Goal: Task Accomplishment & Management: Use online tool/utility

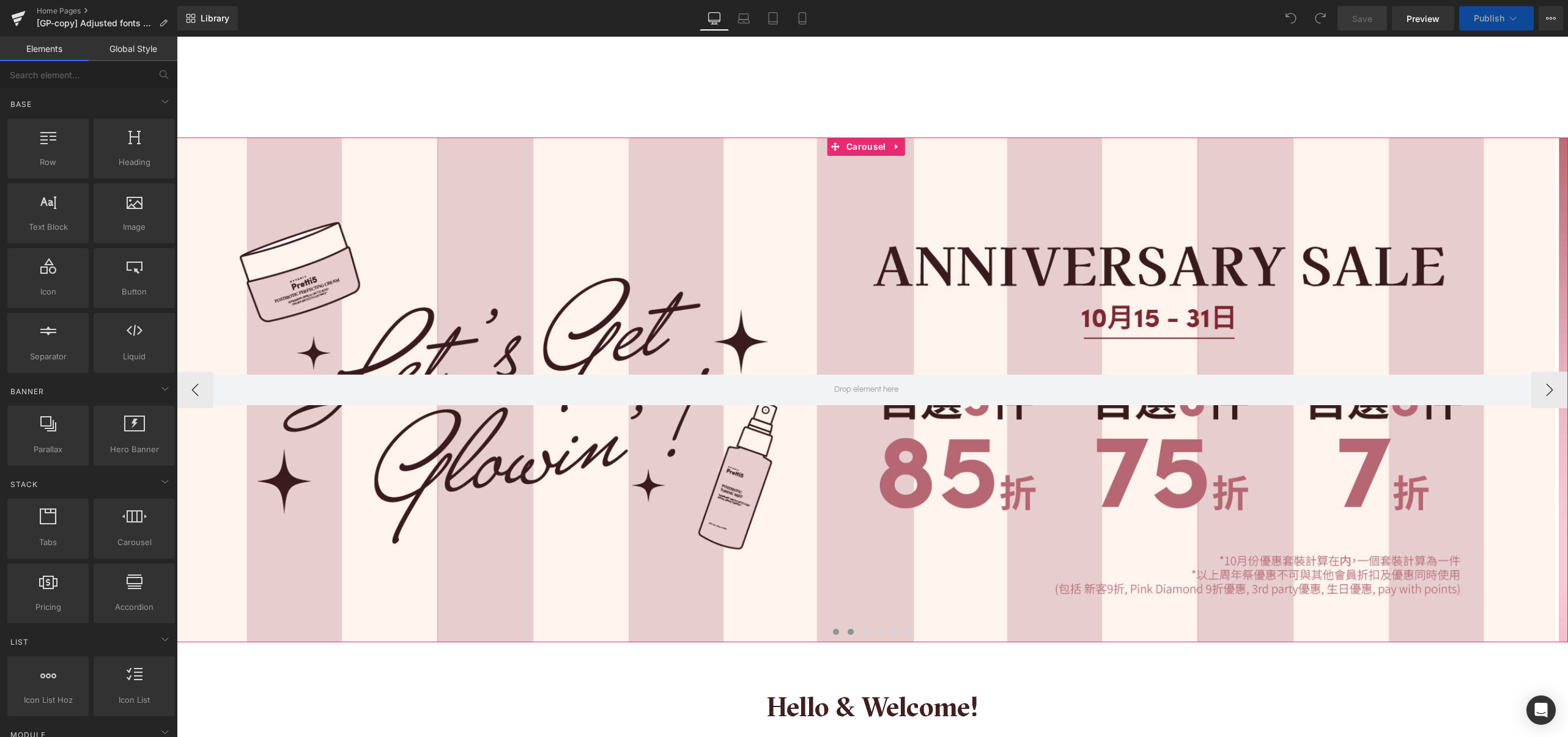
click at [848, 630] on span at bounding box center [850, 632] width 6 height 6
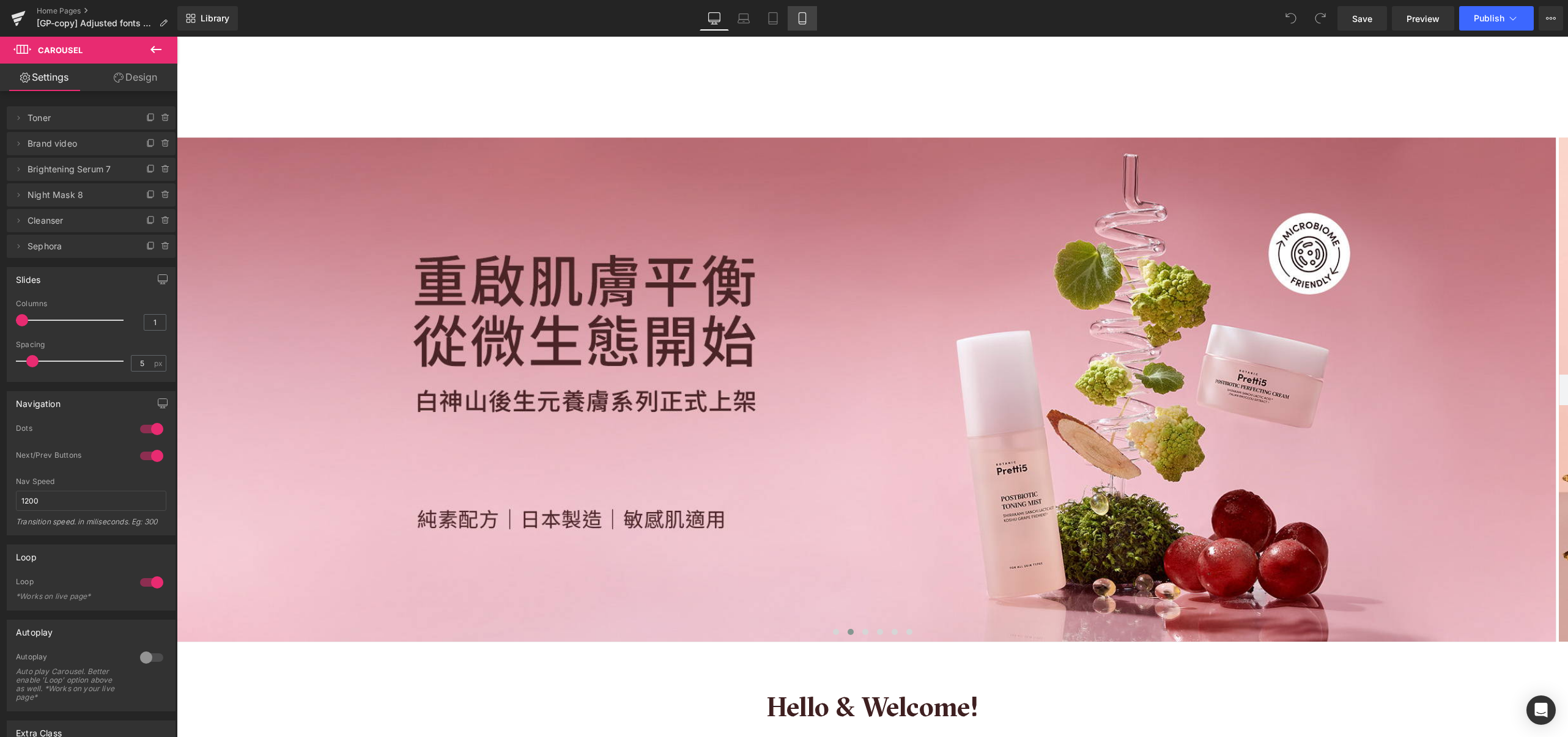
click at [800, 21] on icon at bounding box center [802, 18] width 12 height 12
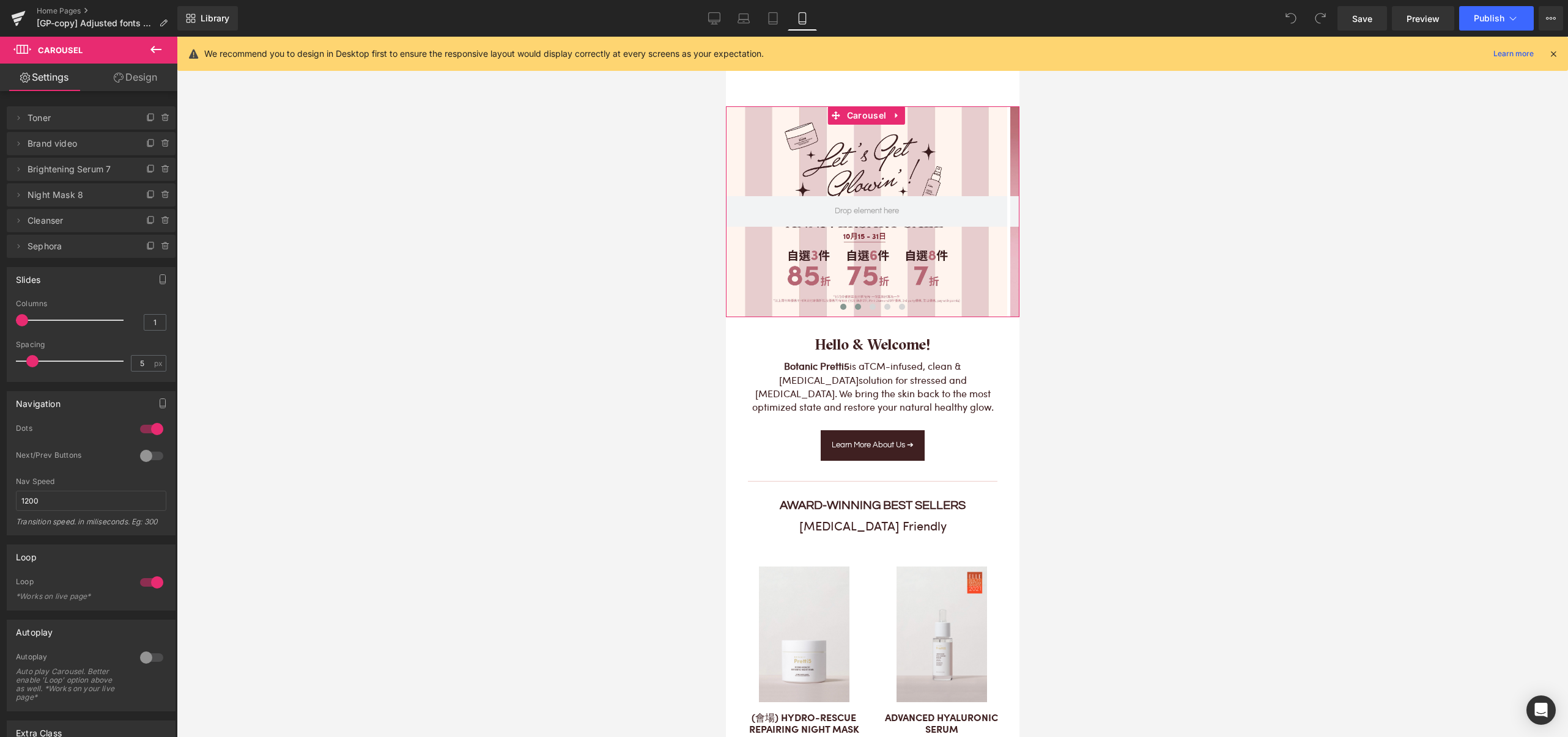
click at [854, 307] on span at bounding box center [857, 306] width 6 height 6
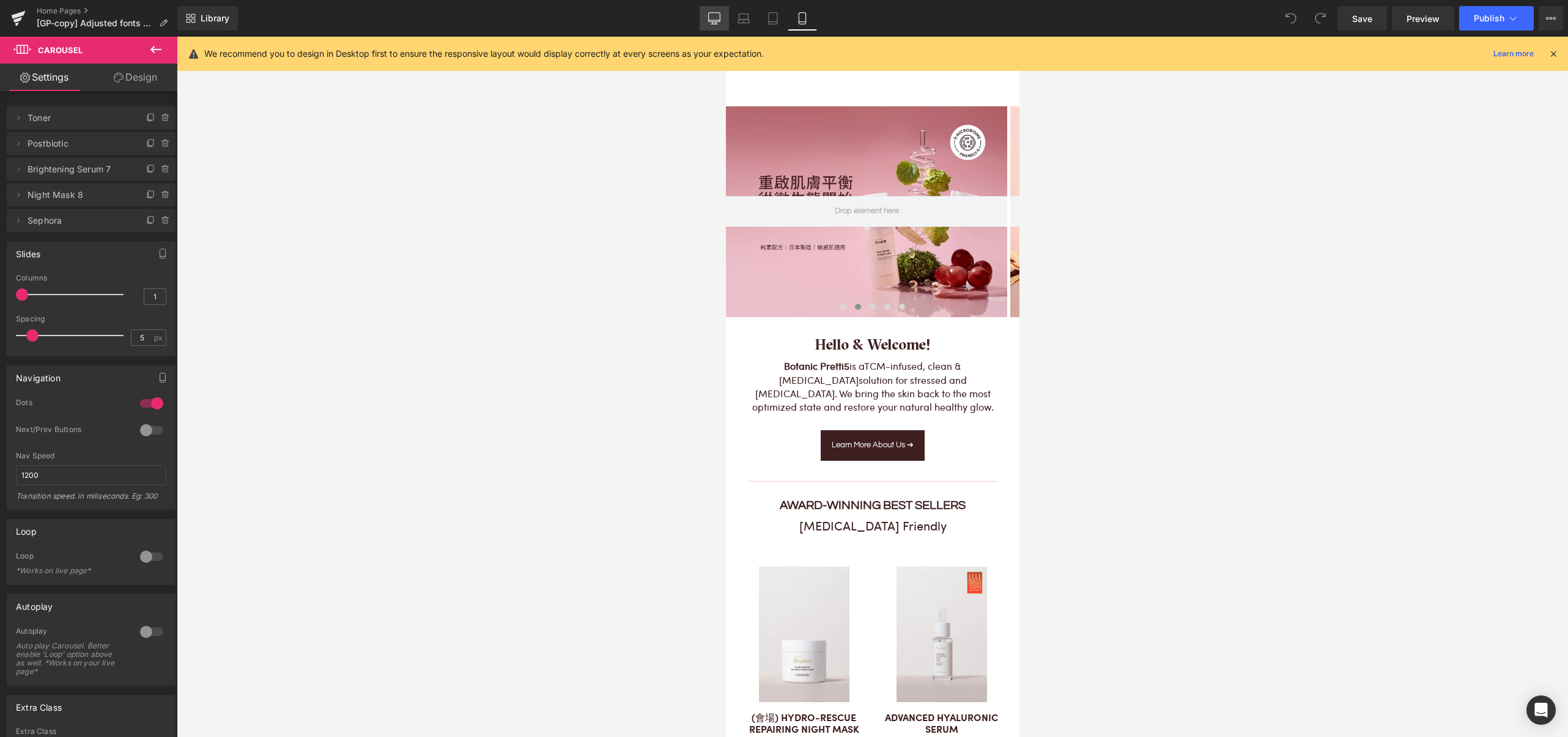
click at [720, 15] on icon at bounding box center [714, 18] width 12 height 12
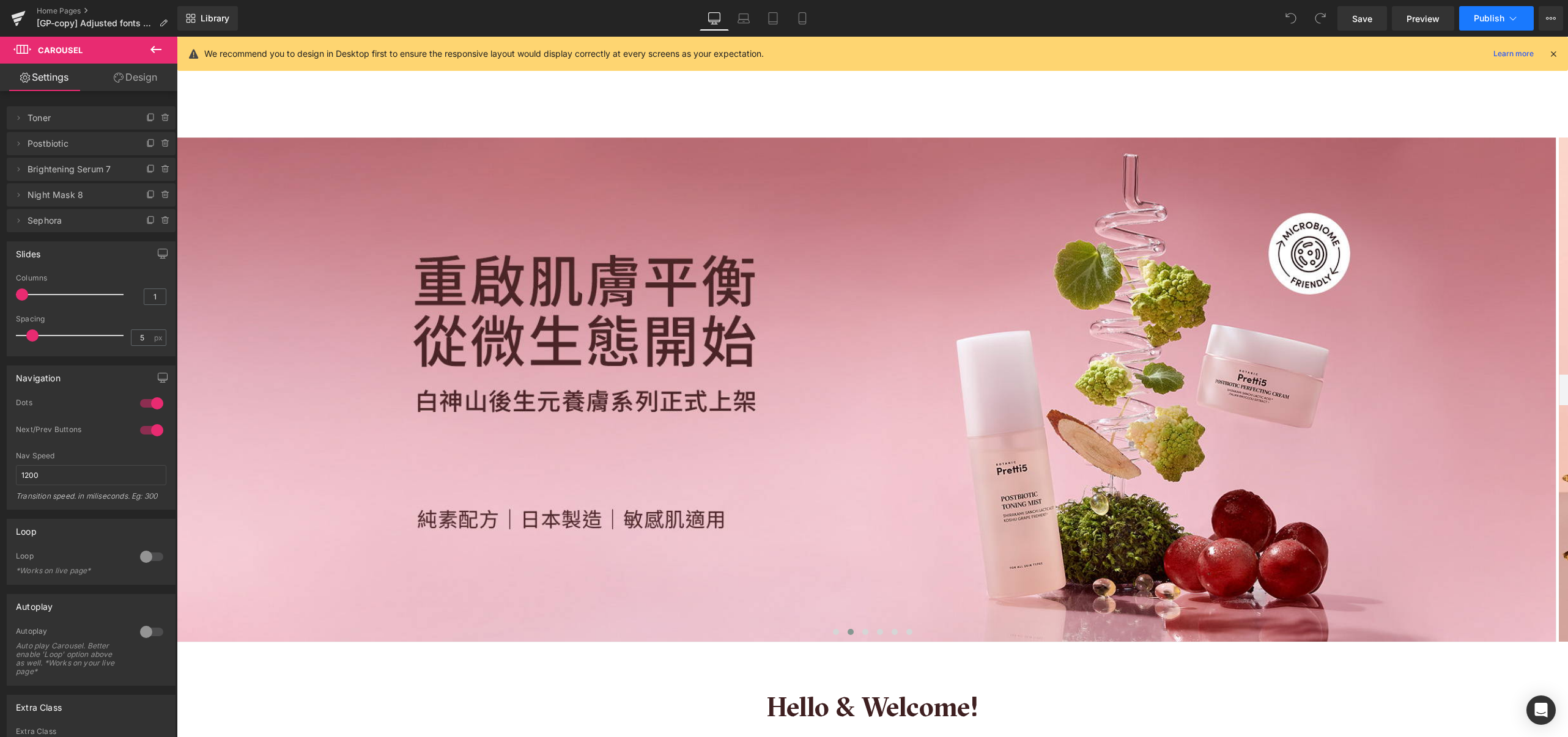
click at [1495, 23] on button "Publish" at bounding box center [1496, 18] width 75 height 25
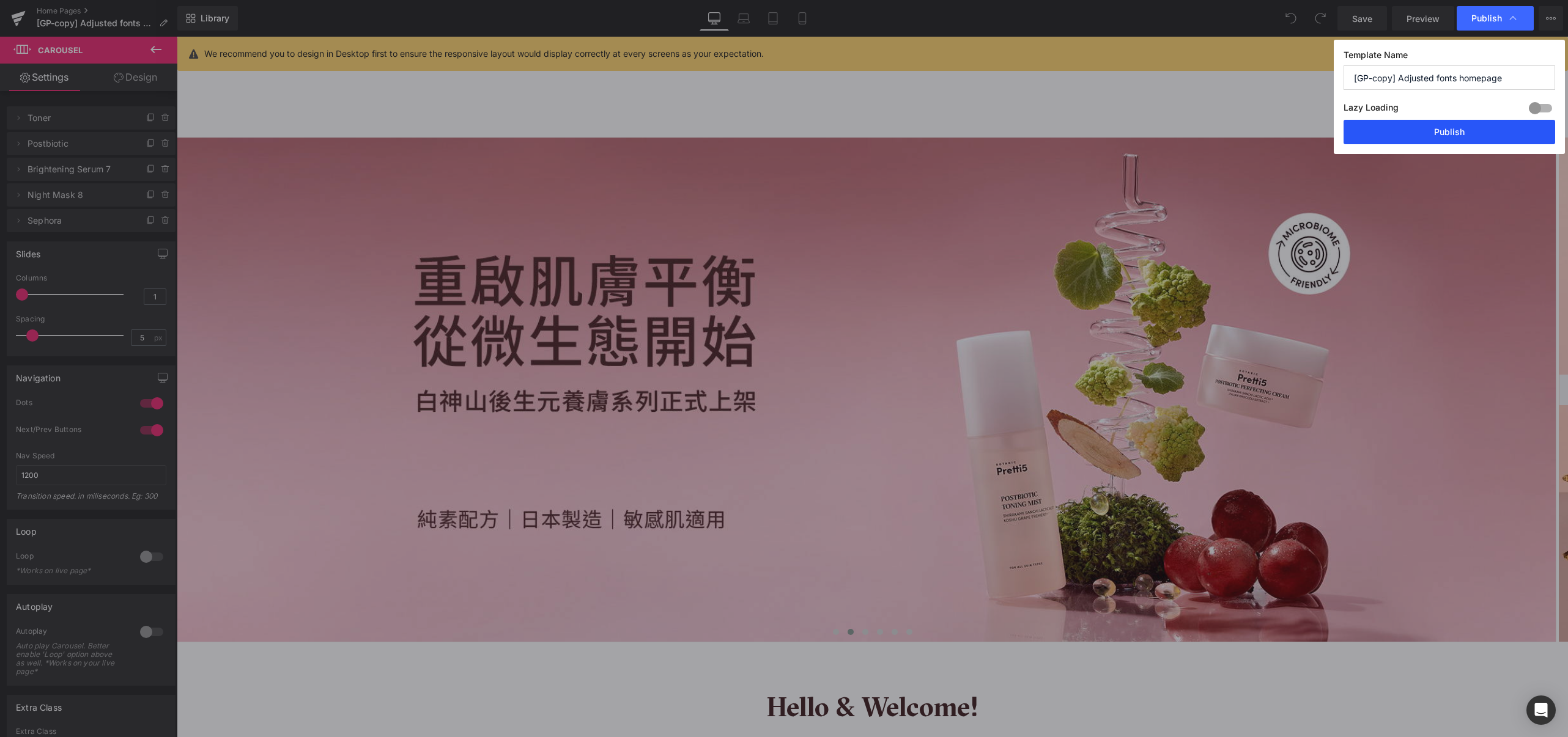
drag, startPoint x: 1451, startPoint y: 129, endPoint x: 998, endPoint y: 353, distance: 505.4
click at [1451, 129] on button "Publish" at bounding box center [1449, 132] width 211 height 25
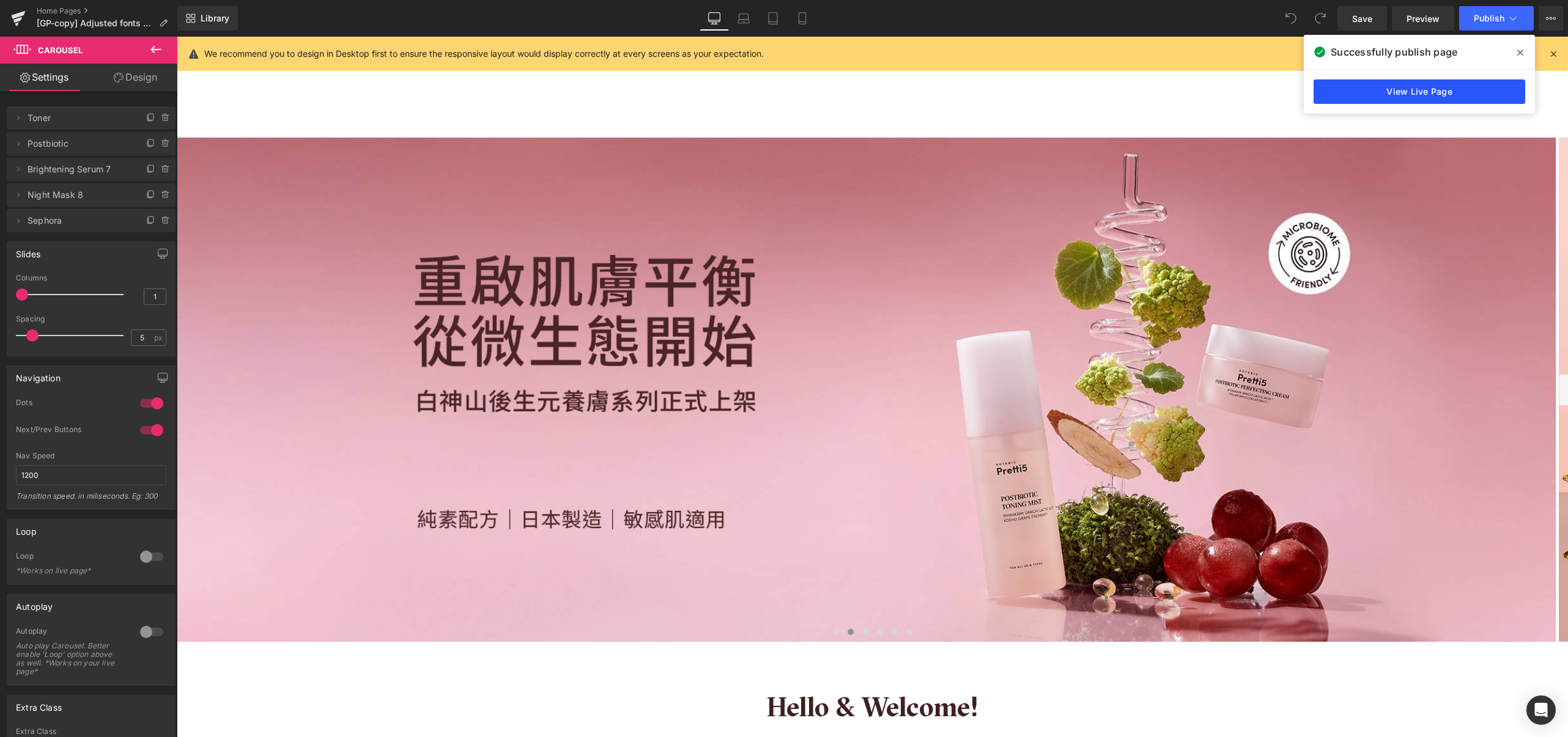
click at [1418, 99] on link "View Live Page" at bounding box center [1418, 91] width 211 height 25
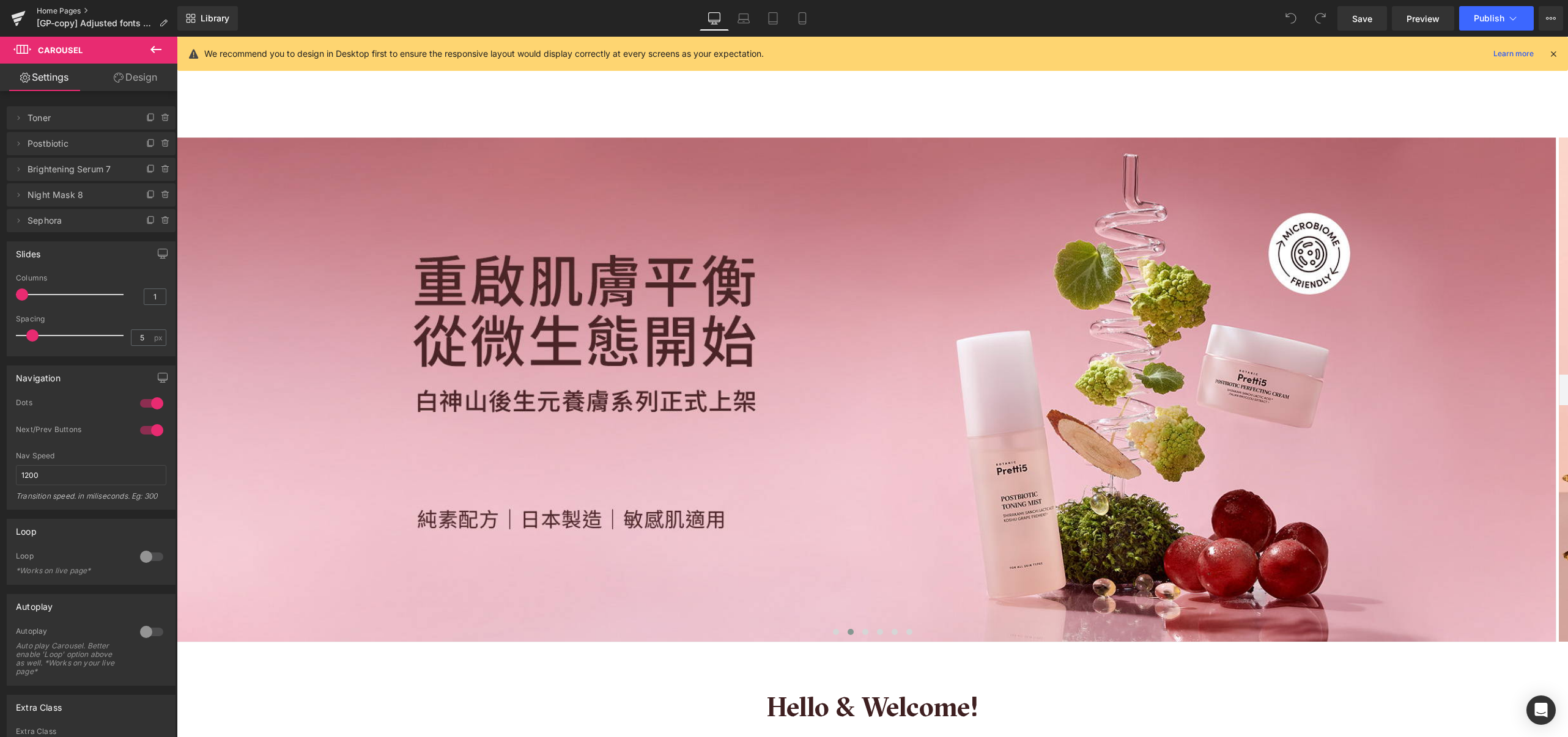
click at [70, 9] on link "Home Pages" at bounding box center [107, 10] width 141 height 9
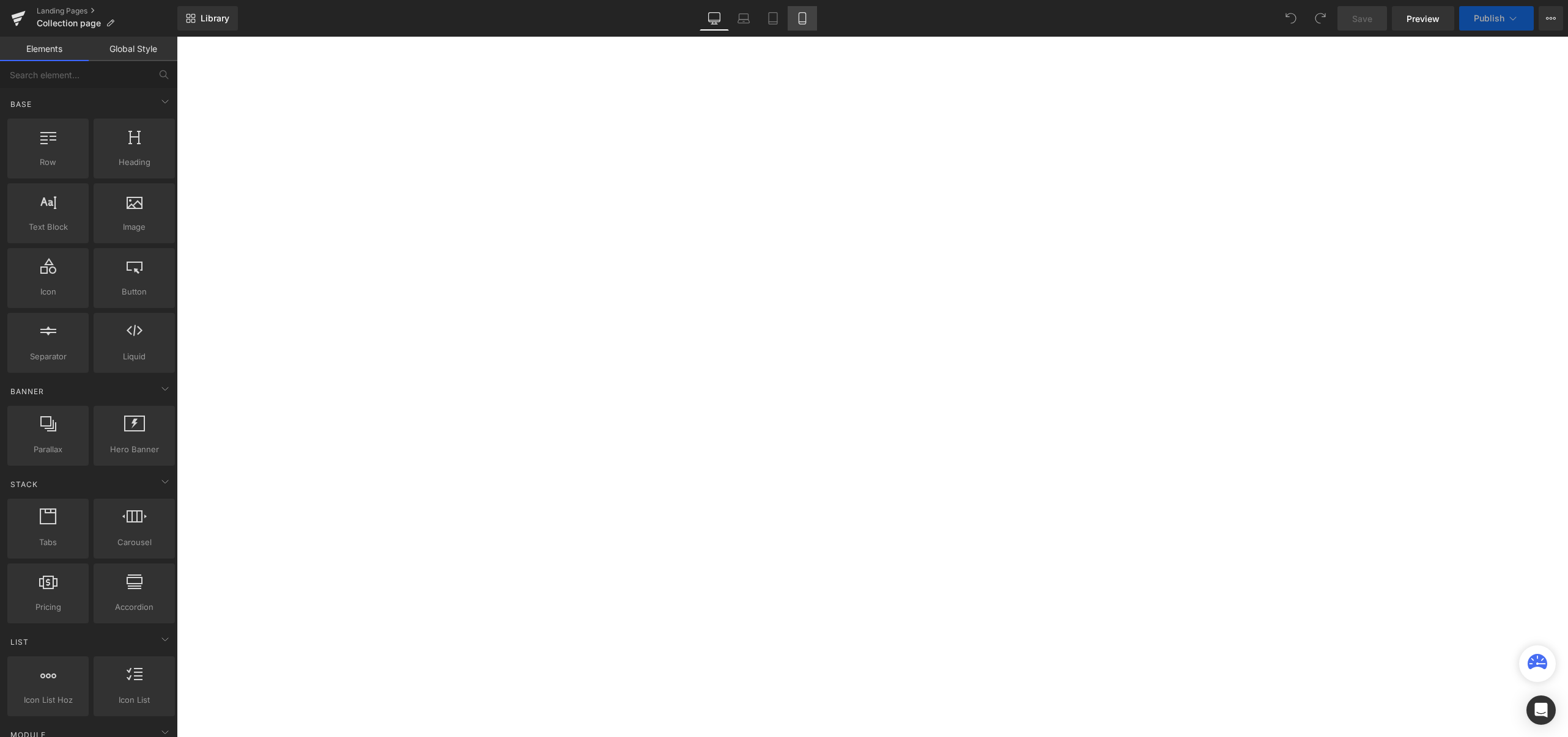
click at [800, 17] on icon at bounding box center [802, 18] width 12 height 12
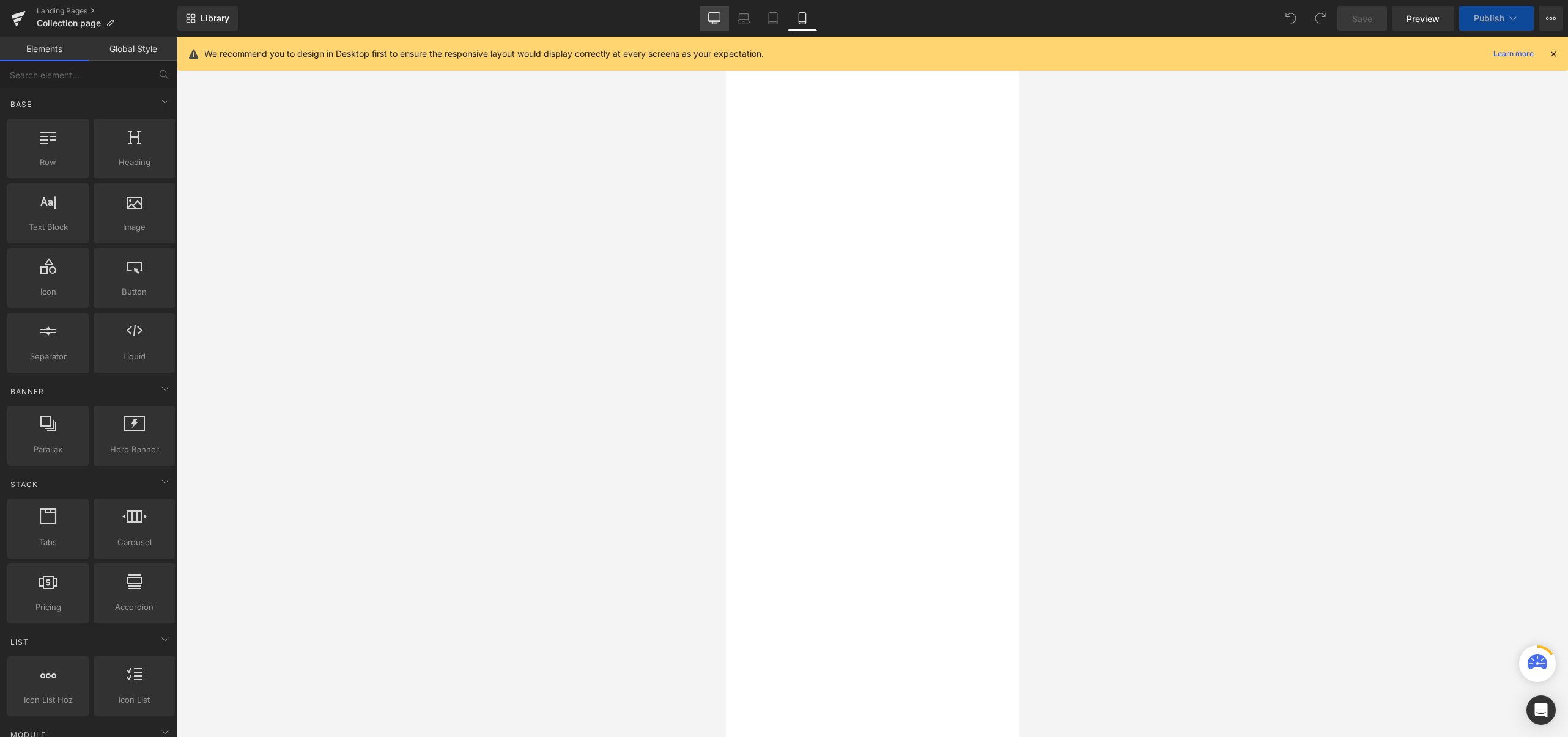
click at [718, 16] on icon at bounding box center [714, 18] width 12 height 12
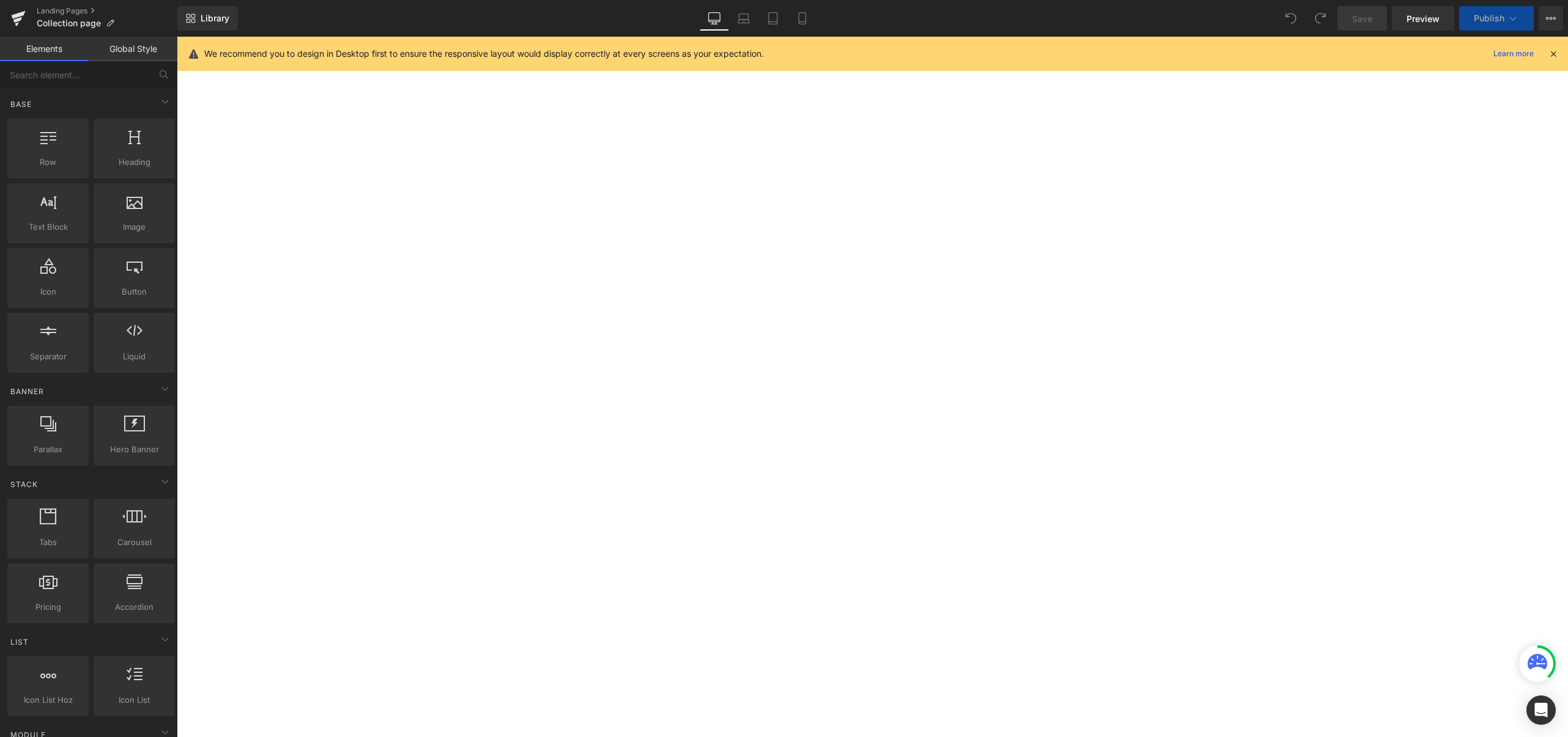
scroll to position [101, 0]
click at [1502, 20] on span "Publish" at bounding box center [1489, 18] width 31 height 9
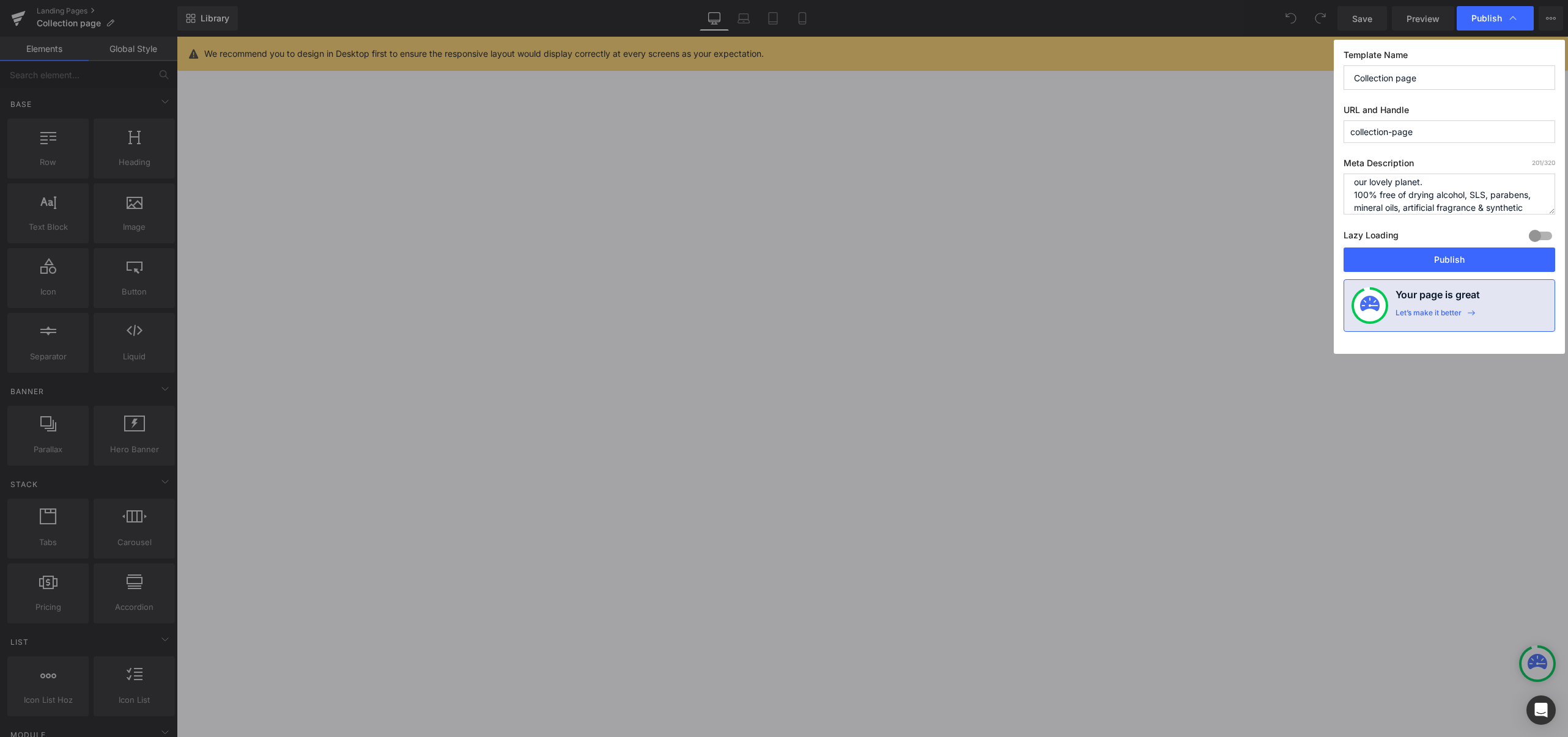
scroll to position [0, 0]
click at [1453, 258] on button "Publish" at bounding box center [1449, 260] width 211 height 25
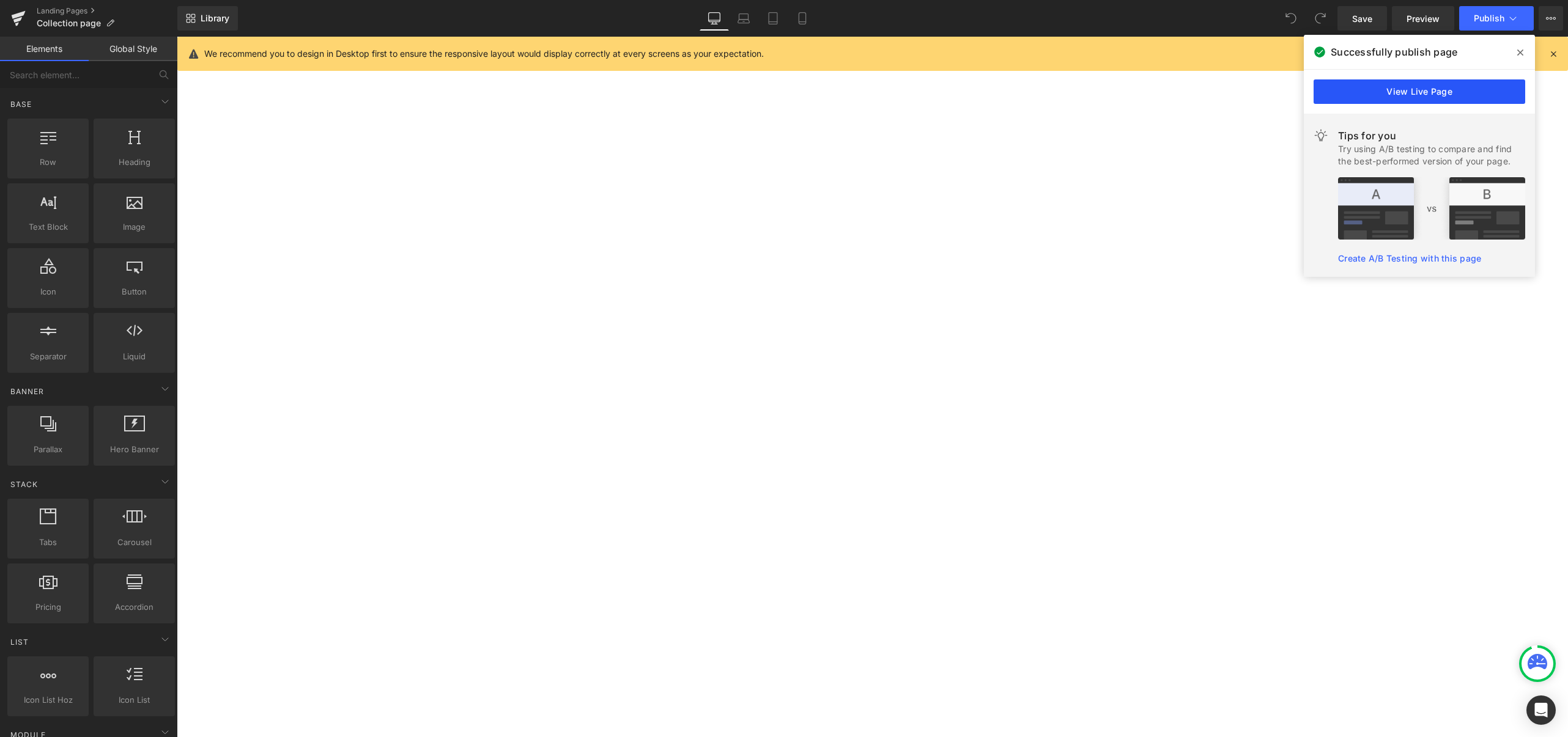
click at [1379, 89] on link "View Live Page" at bounding box center [1418, 91] width 211 height 25
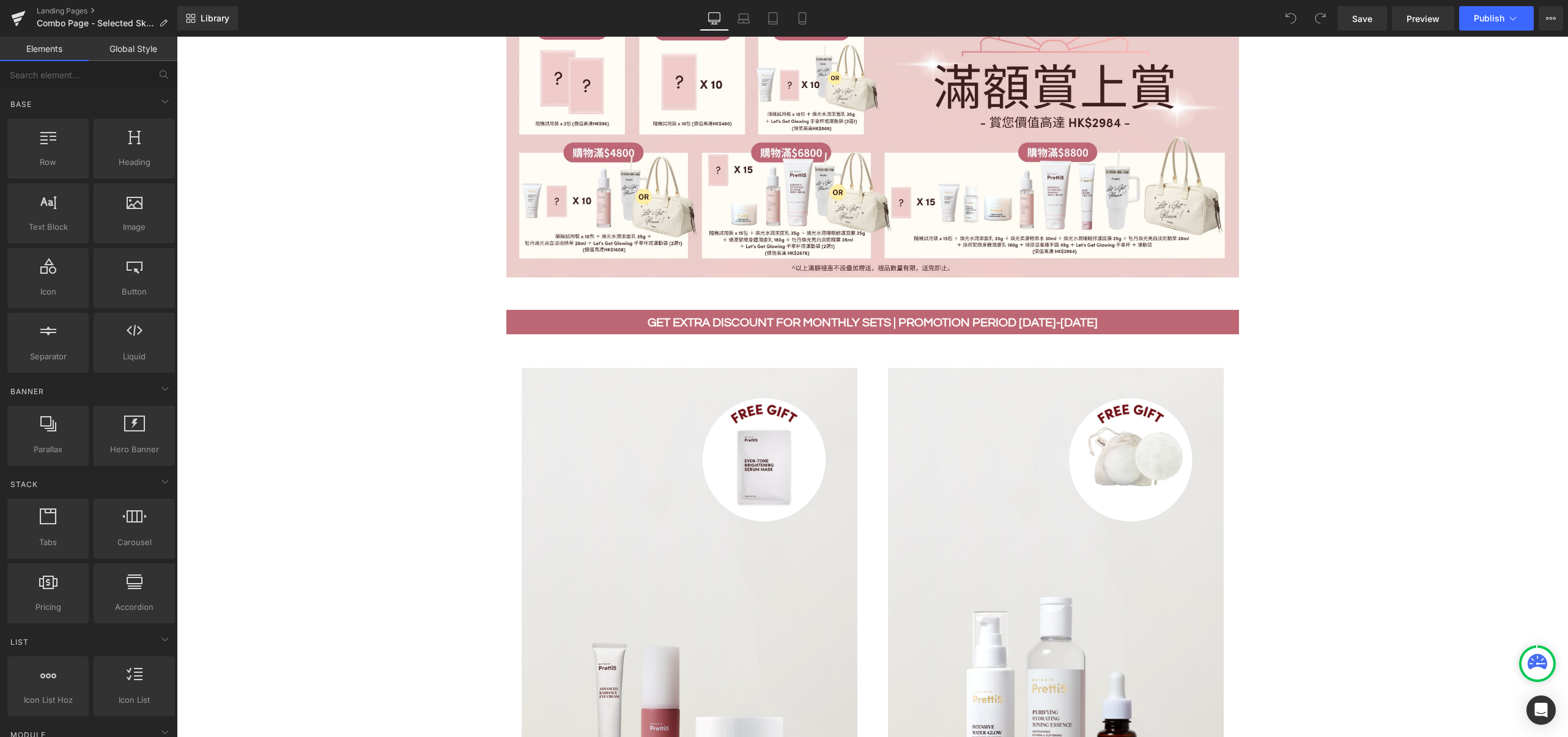
scroll to position [896, 0]
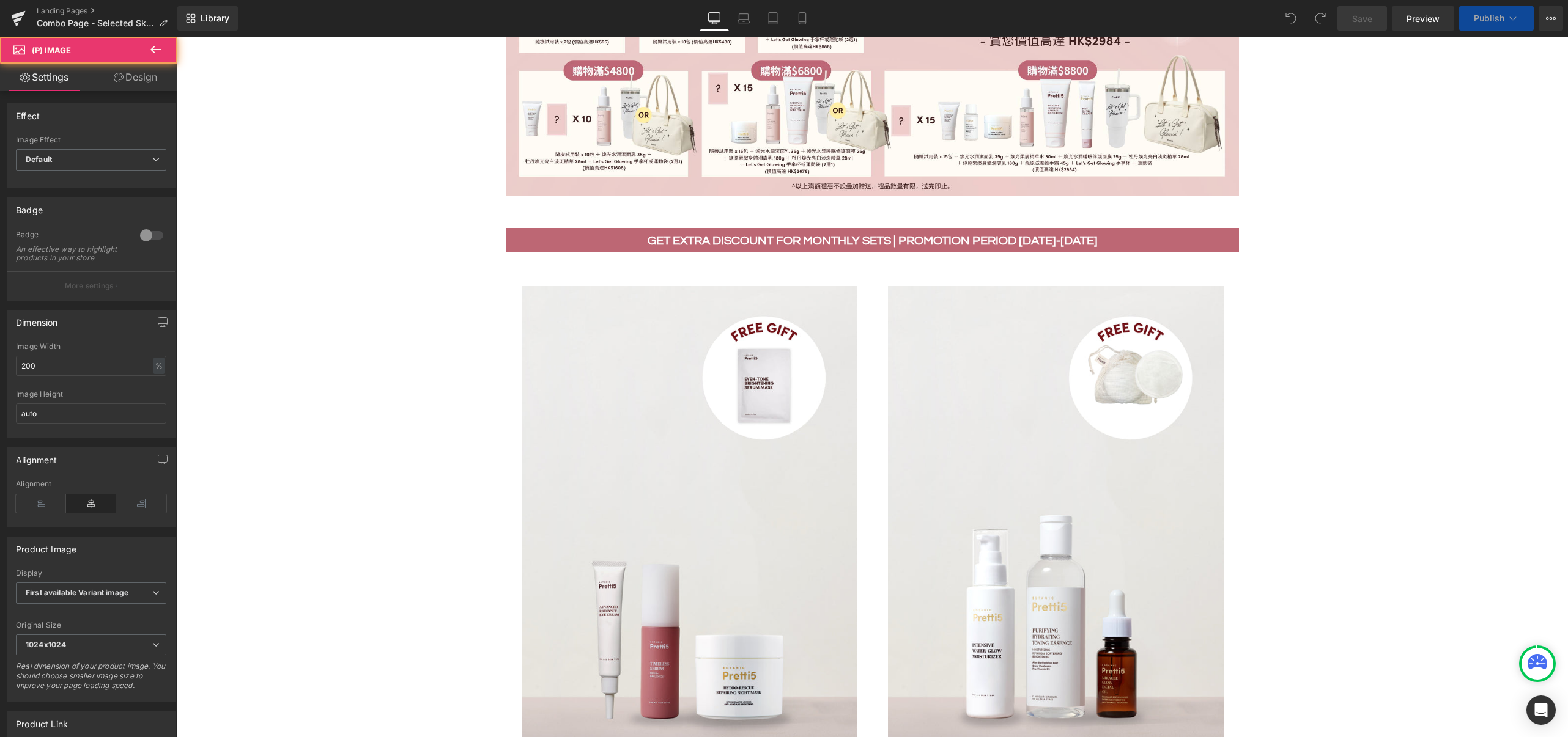
click at [803, 501] on img at bounding box center [689, 537] width 336 height 503
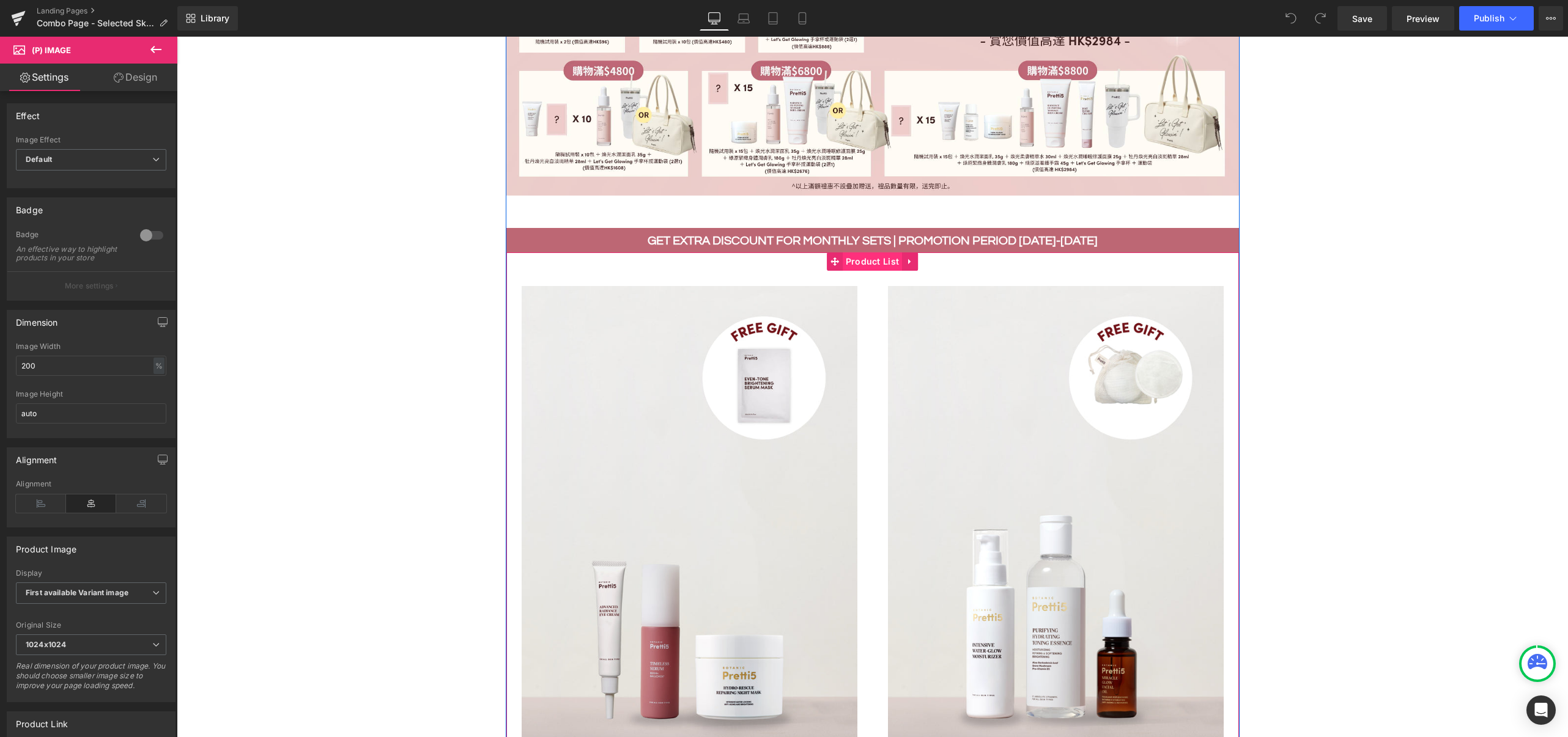
click at [853, 259] on span "Product List" at bounding box center [872, 261] width 60 height 18
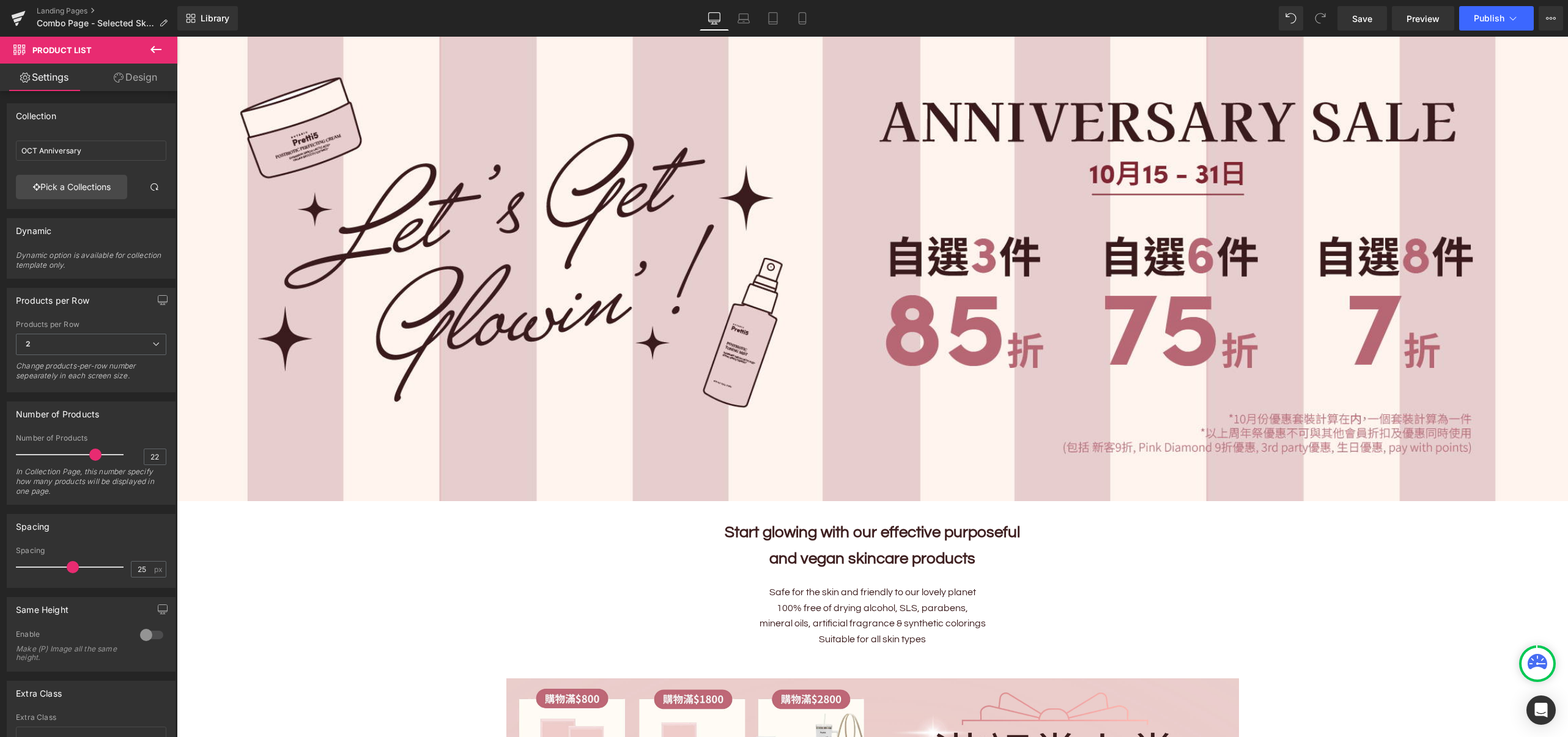
scroll to position [0, 0]
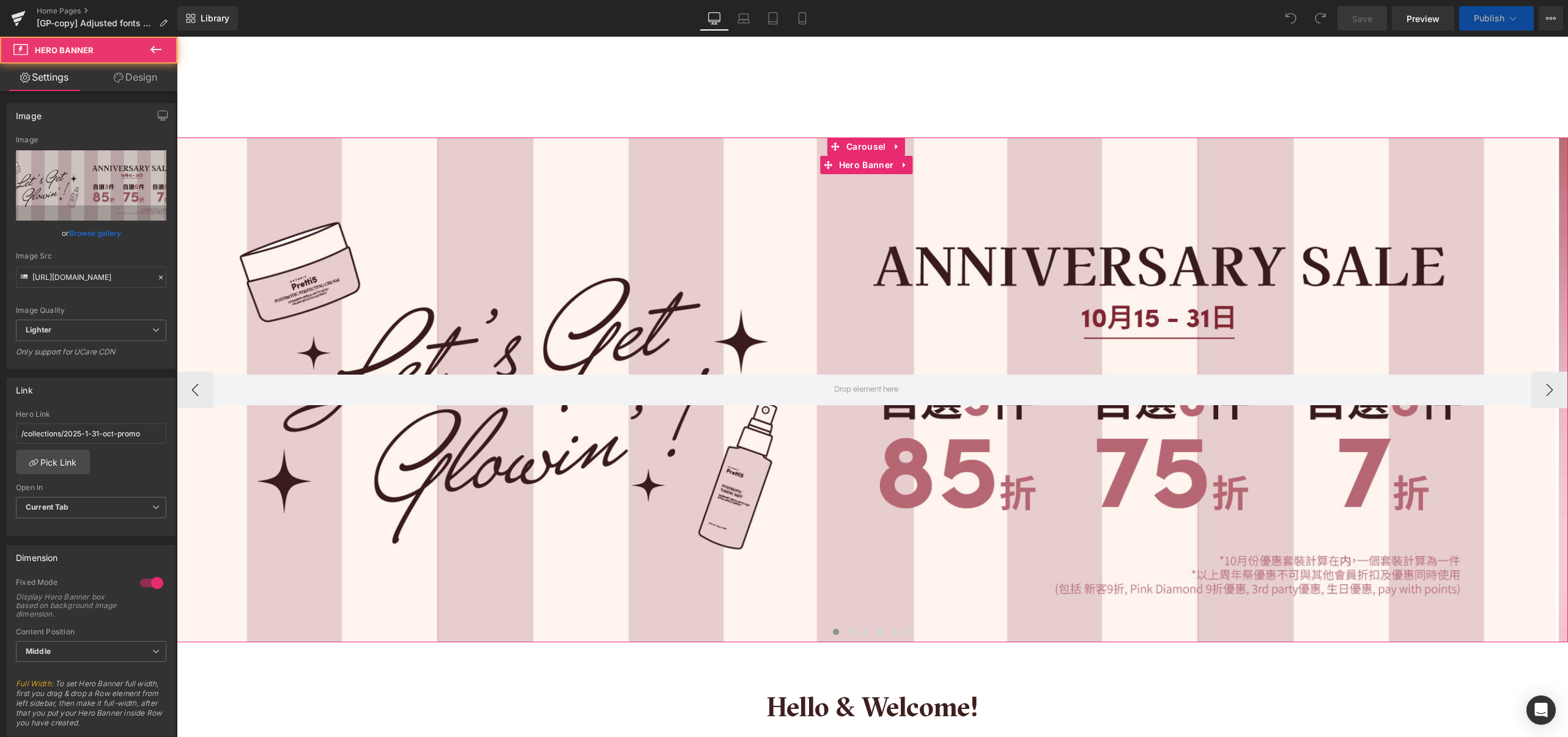
click at [853, 252] on div at bounding box center [866, 389] width 1378 height 505
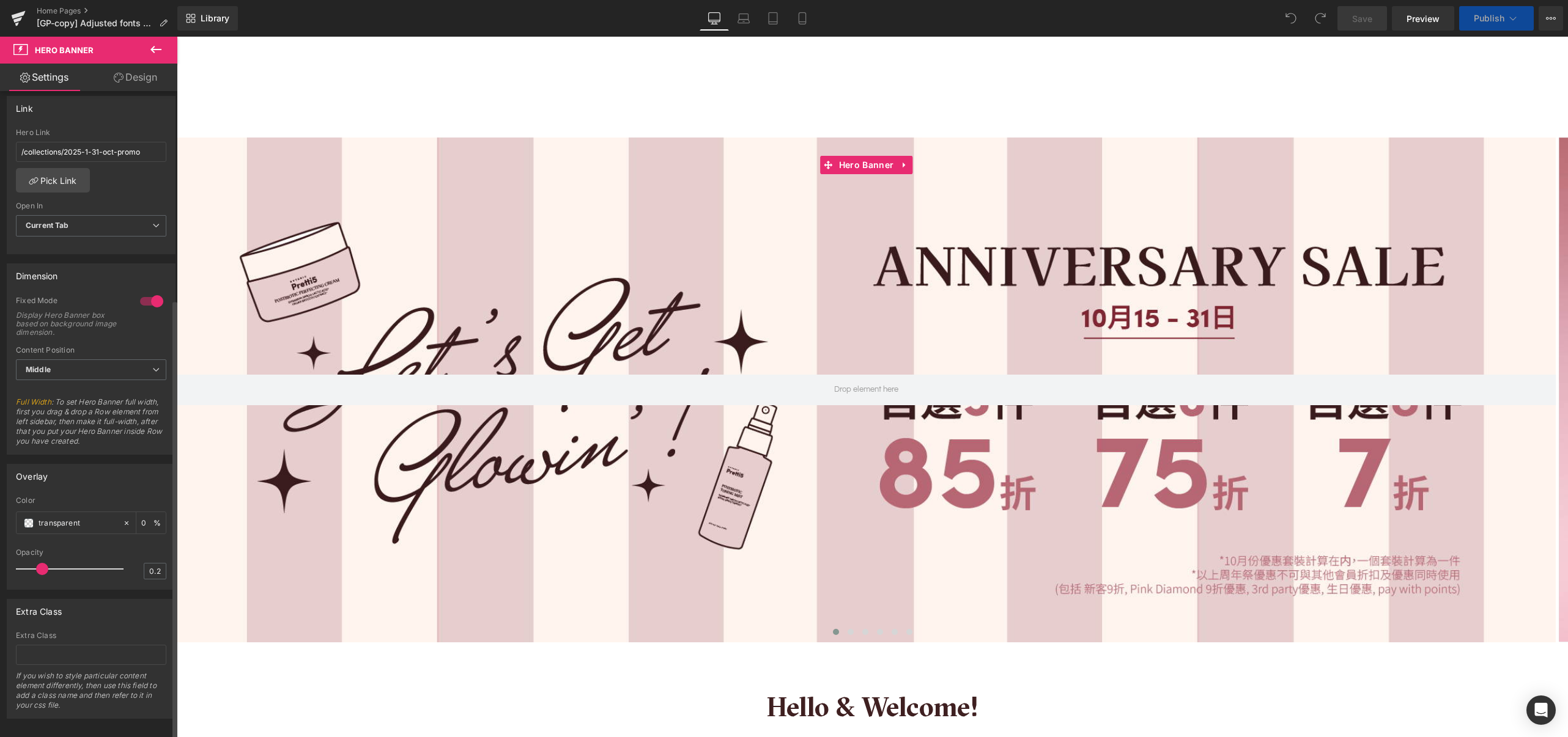
scroll to position [304, 0]
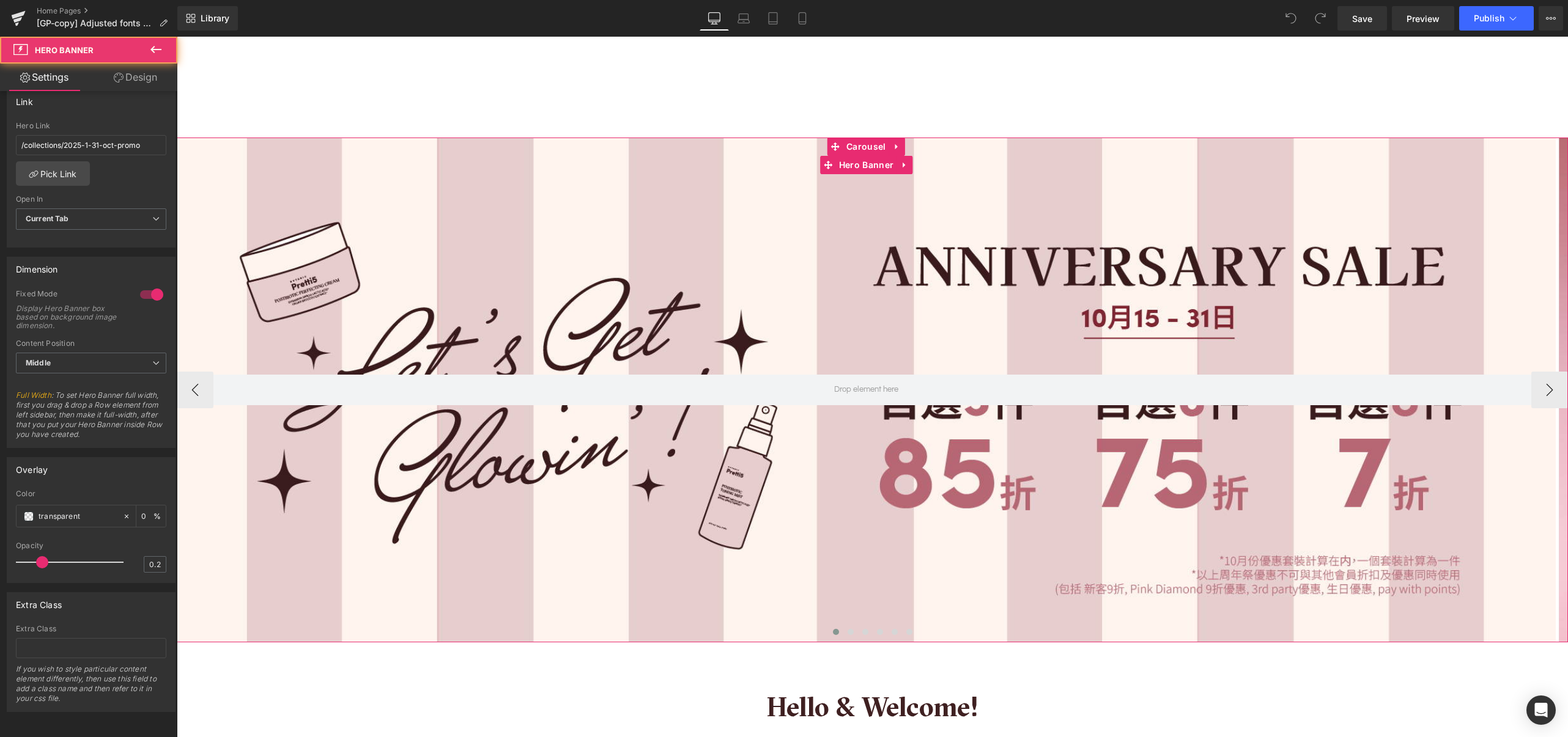
click at [877, 443] on div at bounding box center [866, 389] width 1378 height 505
click at [857, 145] on span "Carousel" at bounding box center [866, 146] width 45 height 18
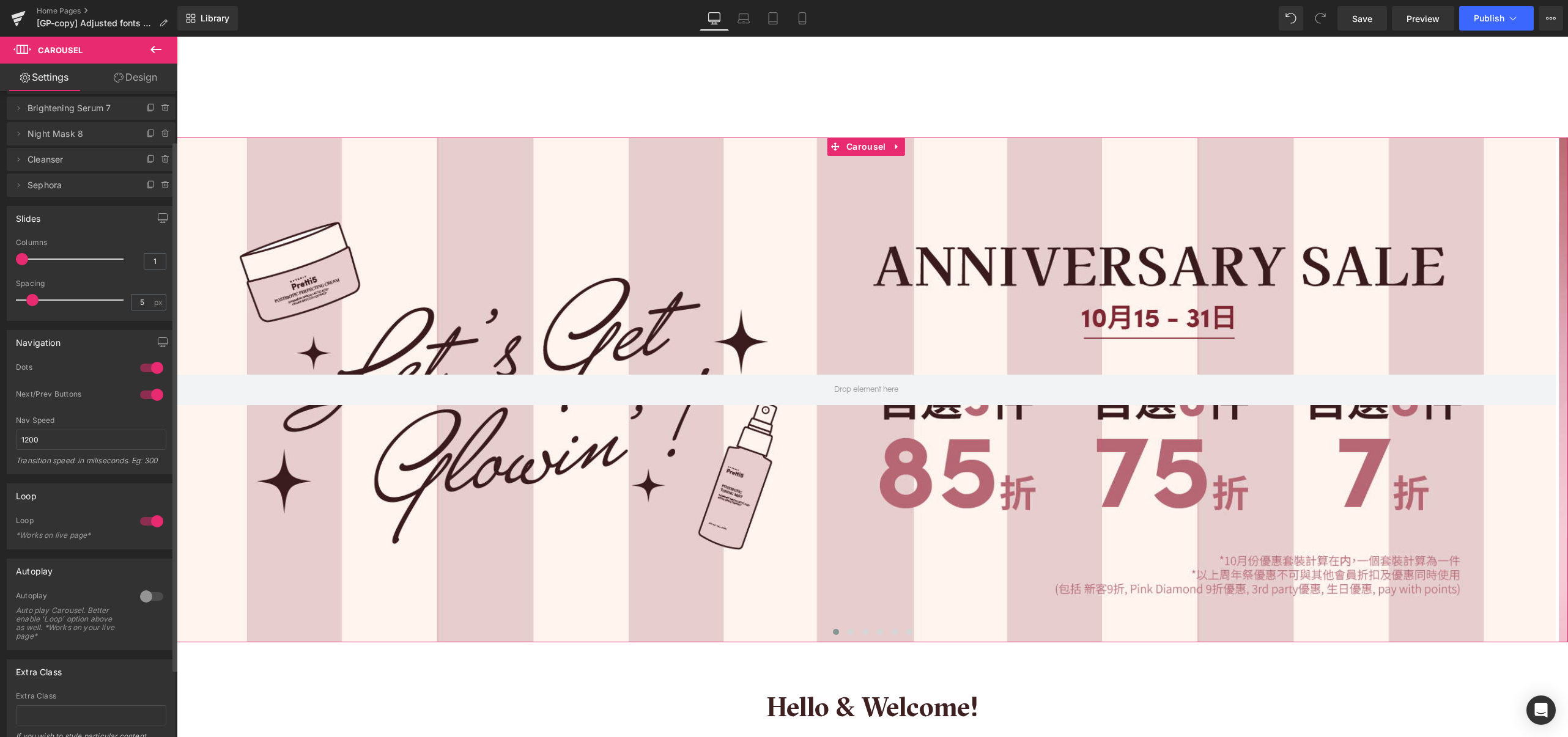
scroll to position [0, 0]
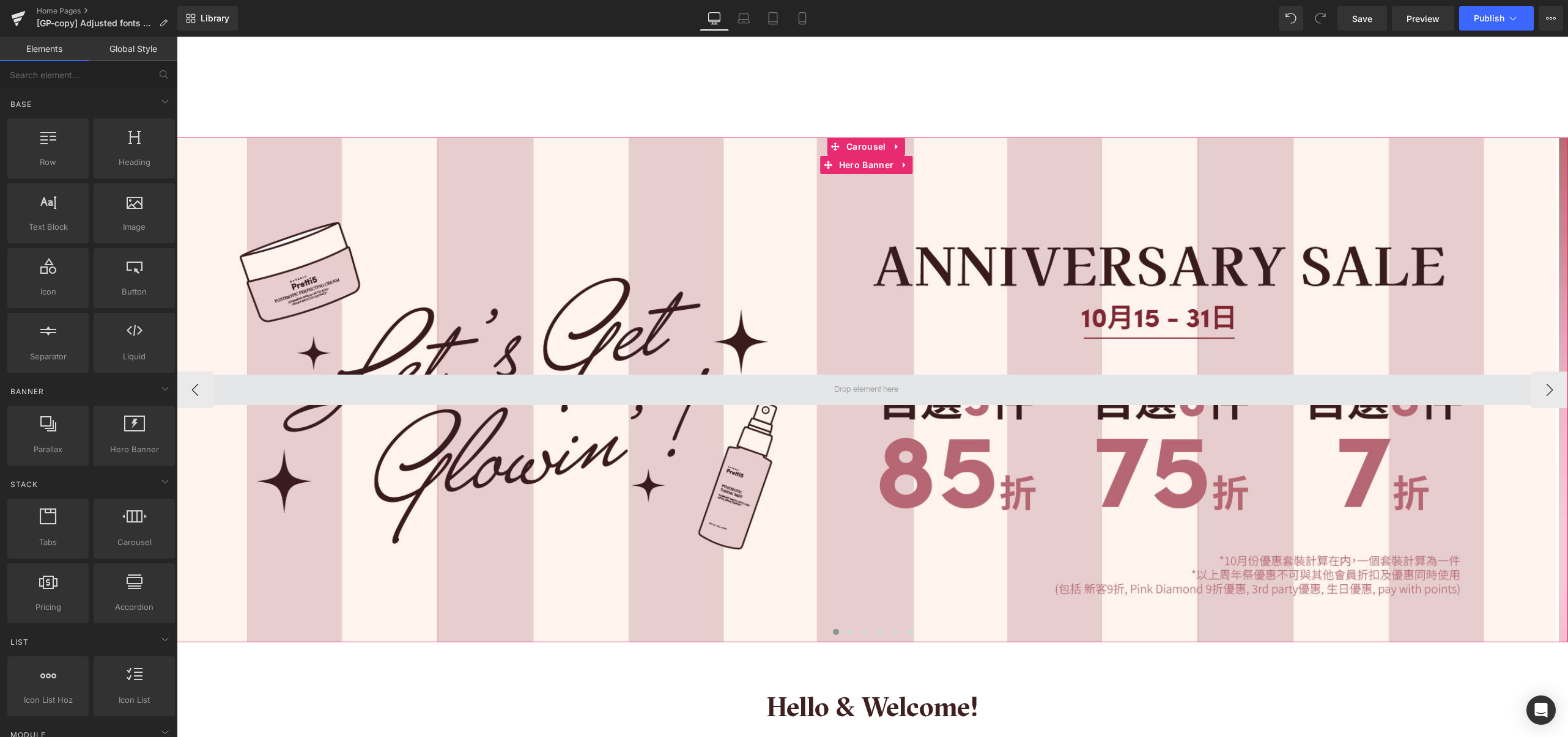
click at [872, 397] on span at bounding box center [866, 390] width 73 height 19
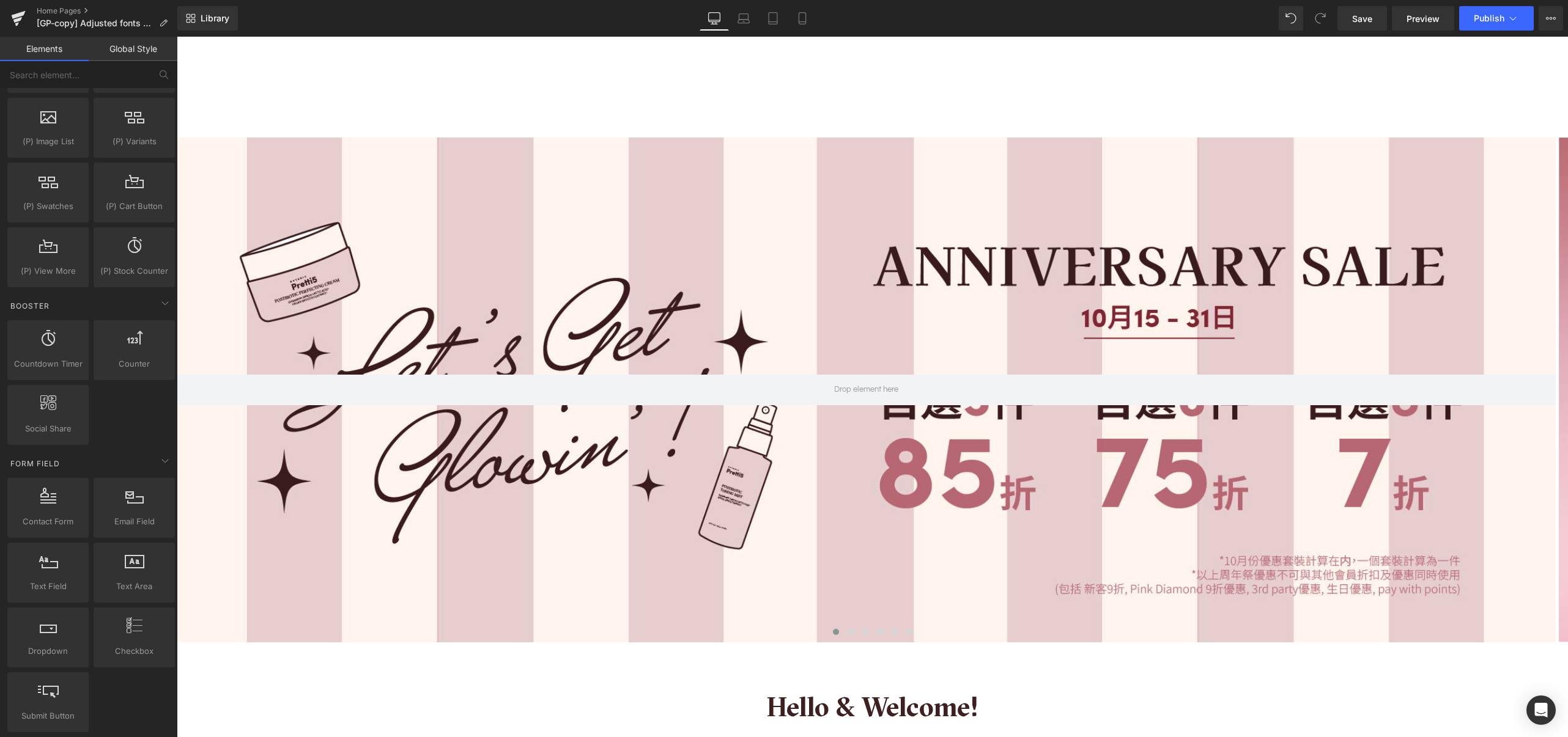
scroll to position [1304, 0]
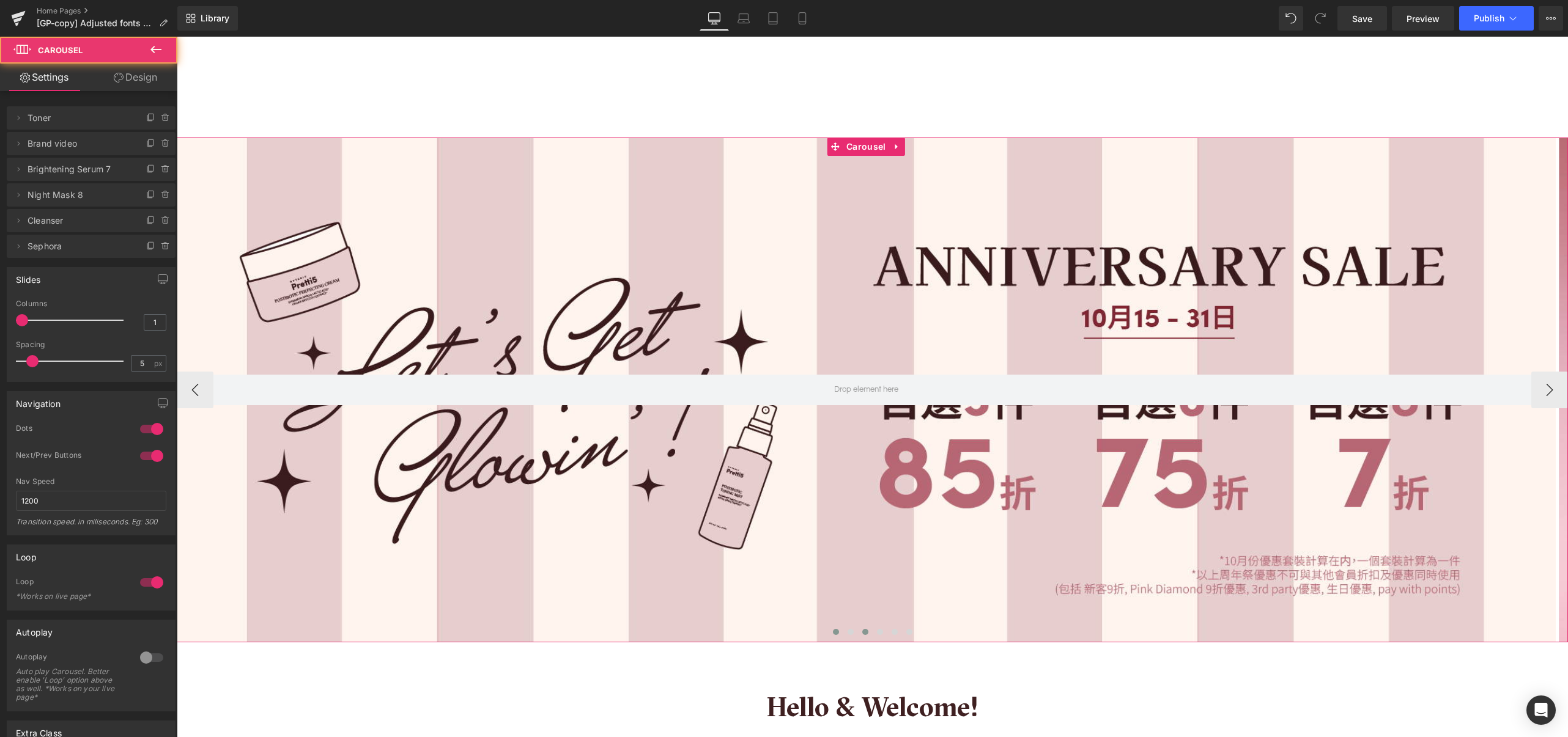
click at [862, 632] on span at bounding box center [865, 632] width 6 height 6
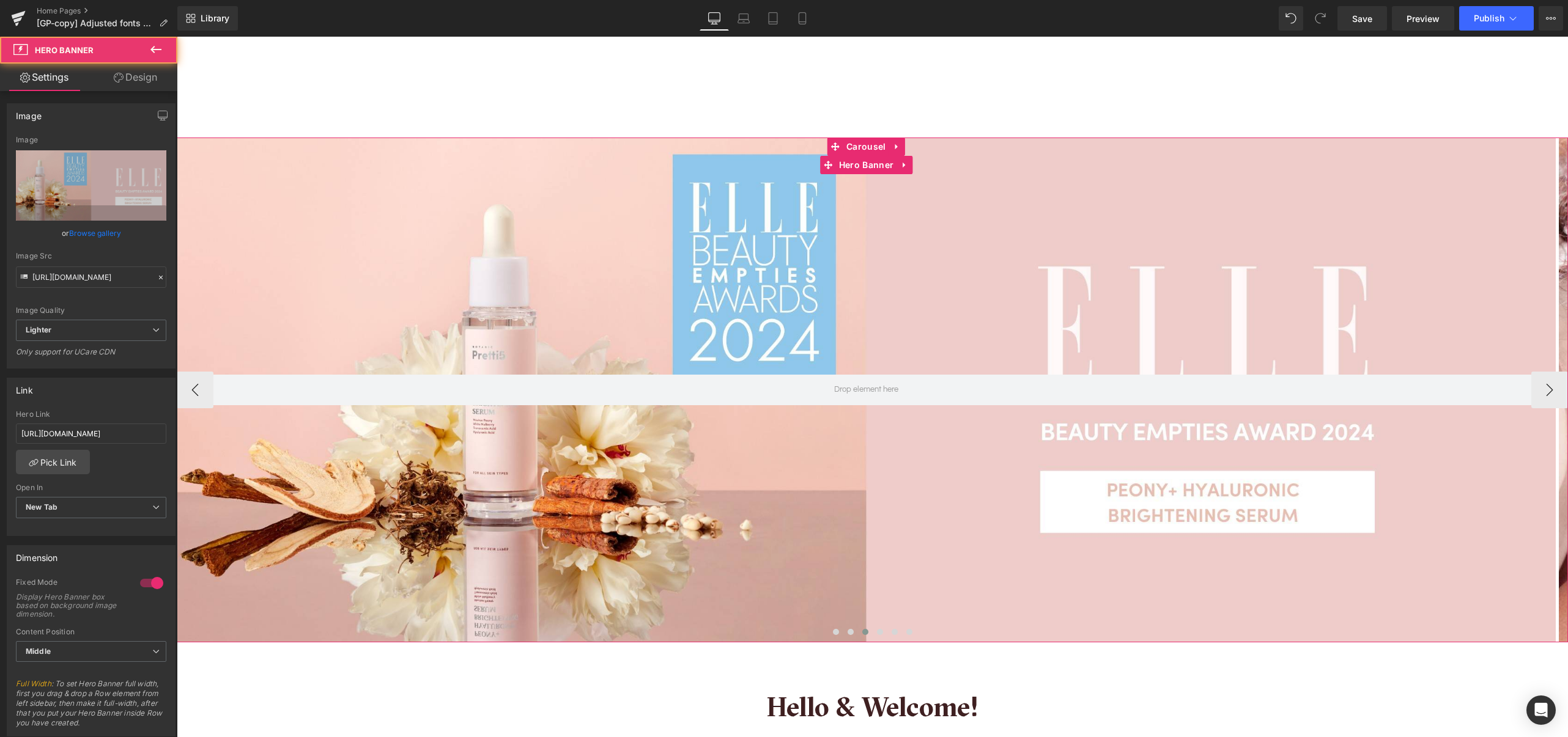
click at [895, 458] on div at bounding box center [866, 389] width 1378 height 505
click at [859, 492] on div at bounding box center [866, 389] width 1378 height 505
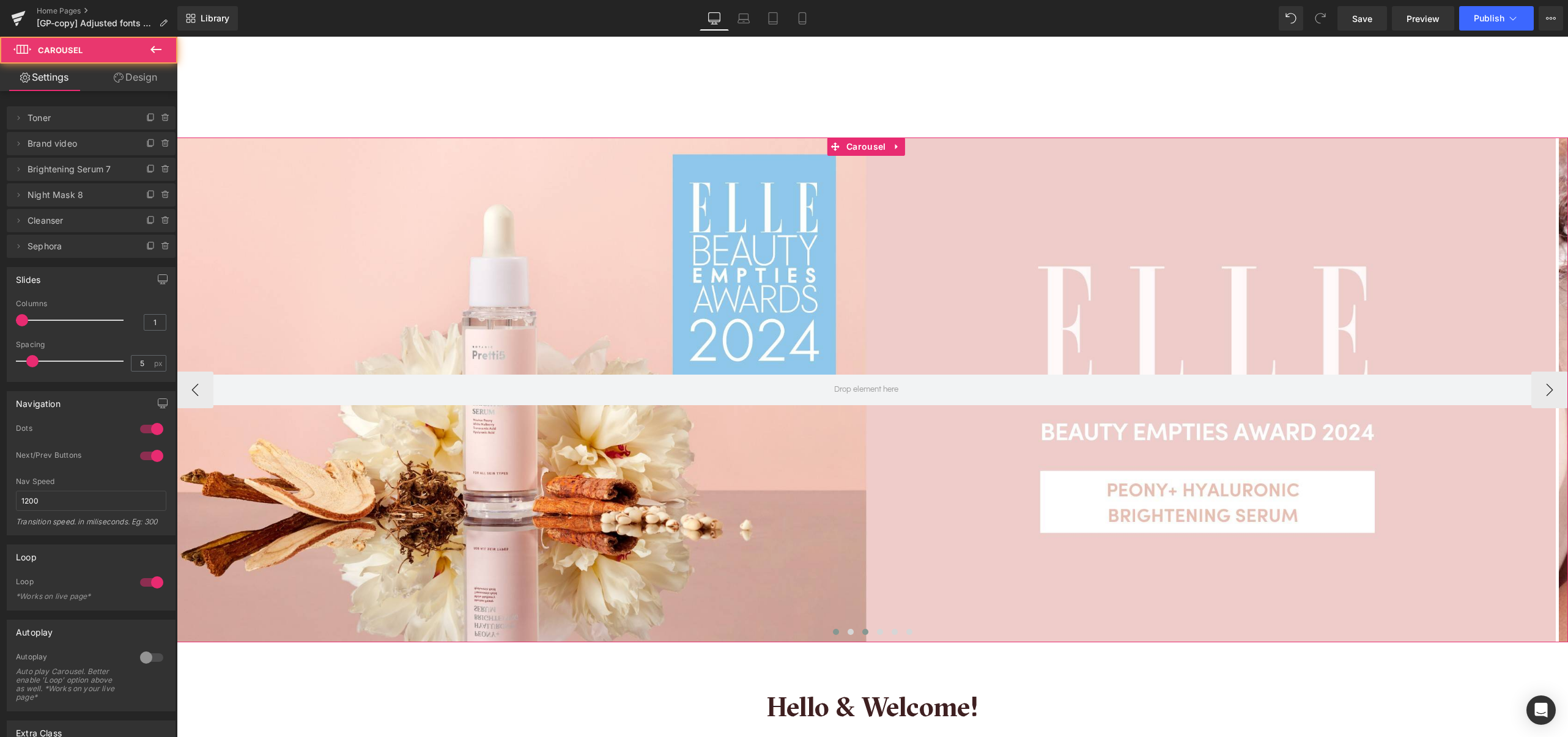
click at [833, 635] on span at bounding box center [836, 632] width 6 height 6
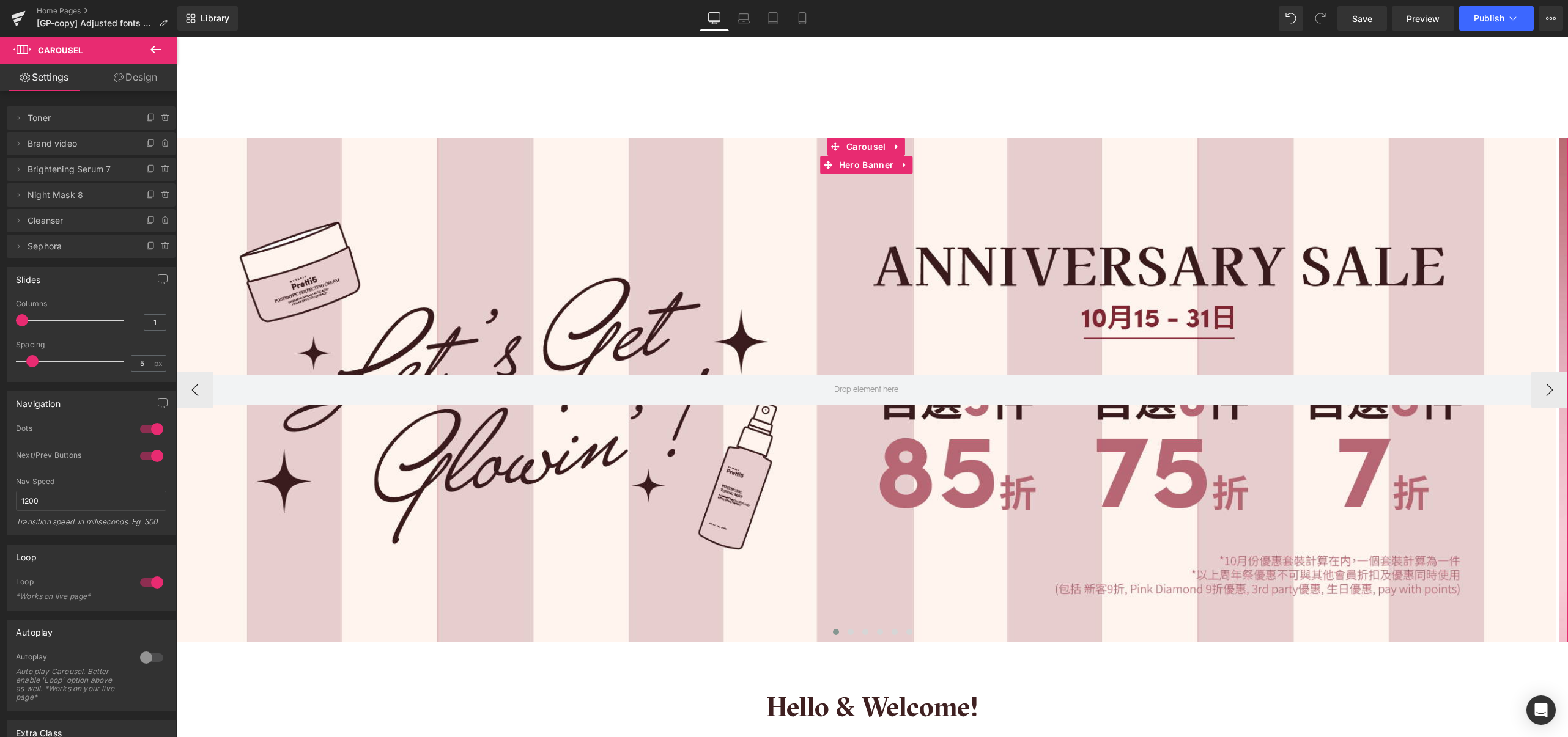
click at [942, 468] on div at bounding box center [866, 389] width 1378 height 505
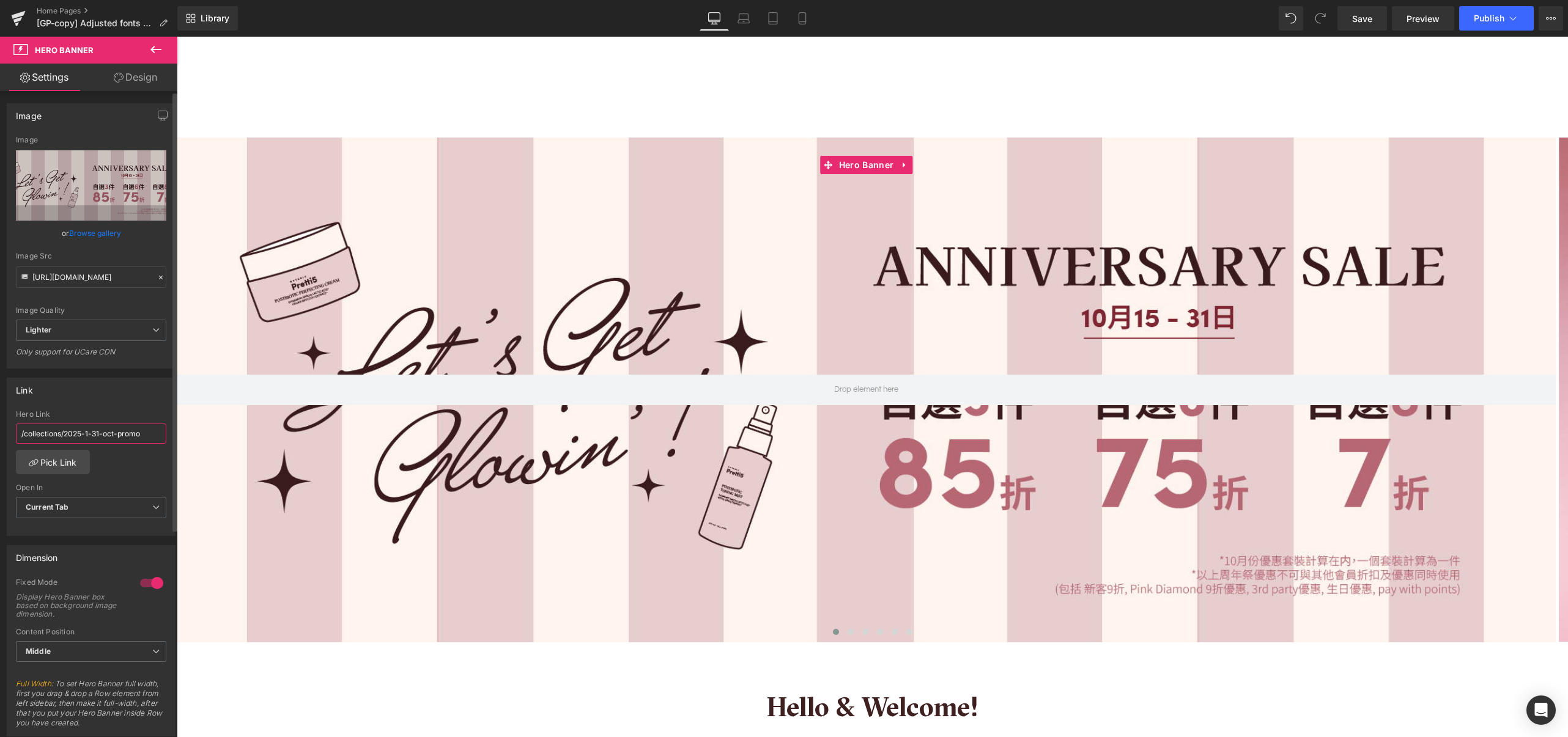
click at [126, 439] on input "/collections/2025-1-31-oct-promo" at bounding box center [91, 433] width 150 height 20
click at [66, 460] on link "Pick Link" at bounding box center [53, 463] width 74 height 25
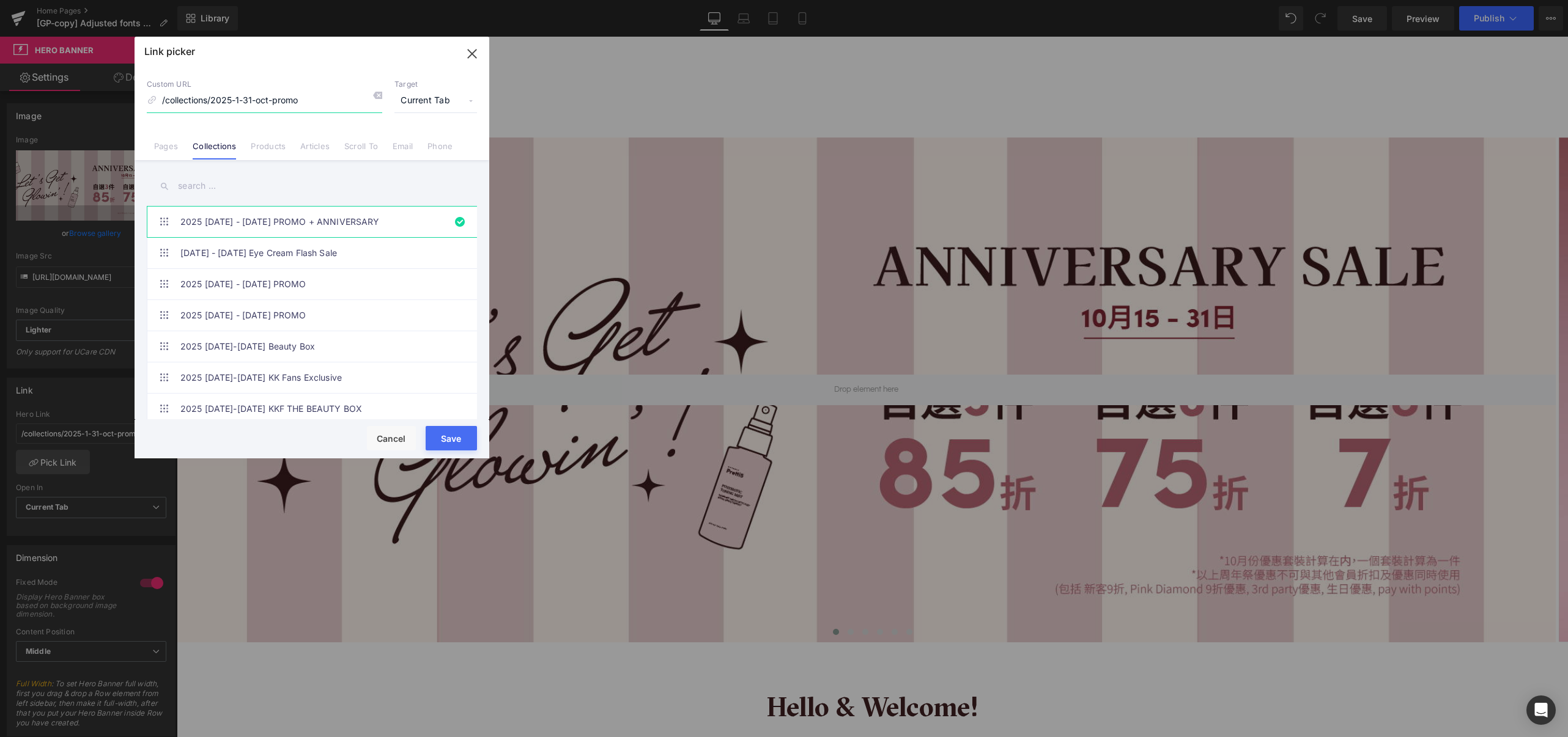
click at [342, 96] on input "/collections/2025-1-31-oct-promo" at bounding box center [264, 101] width 235 height 23
drag, startPoint x: 314, startPoint y: 101, endPoint x: 118, endPoint y: 102, distance: 196.0
click at [118, 102] on div "Link picker Back to Library Insert Custom URL /collections/2025-1-31-oct-promo …" at bounding box center [784, 368] width 1568 height 737
paste input "https://pretti5.com.hk/pages/combo-collection"
type input "https://pretti5.com.hk/pages/combo-collection"
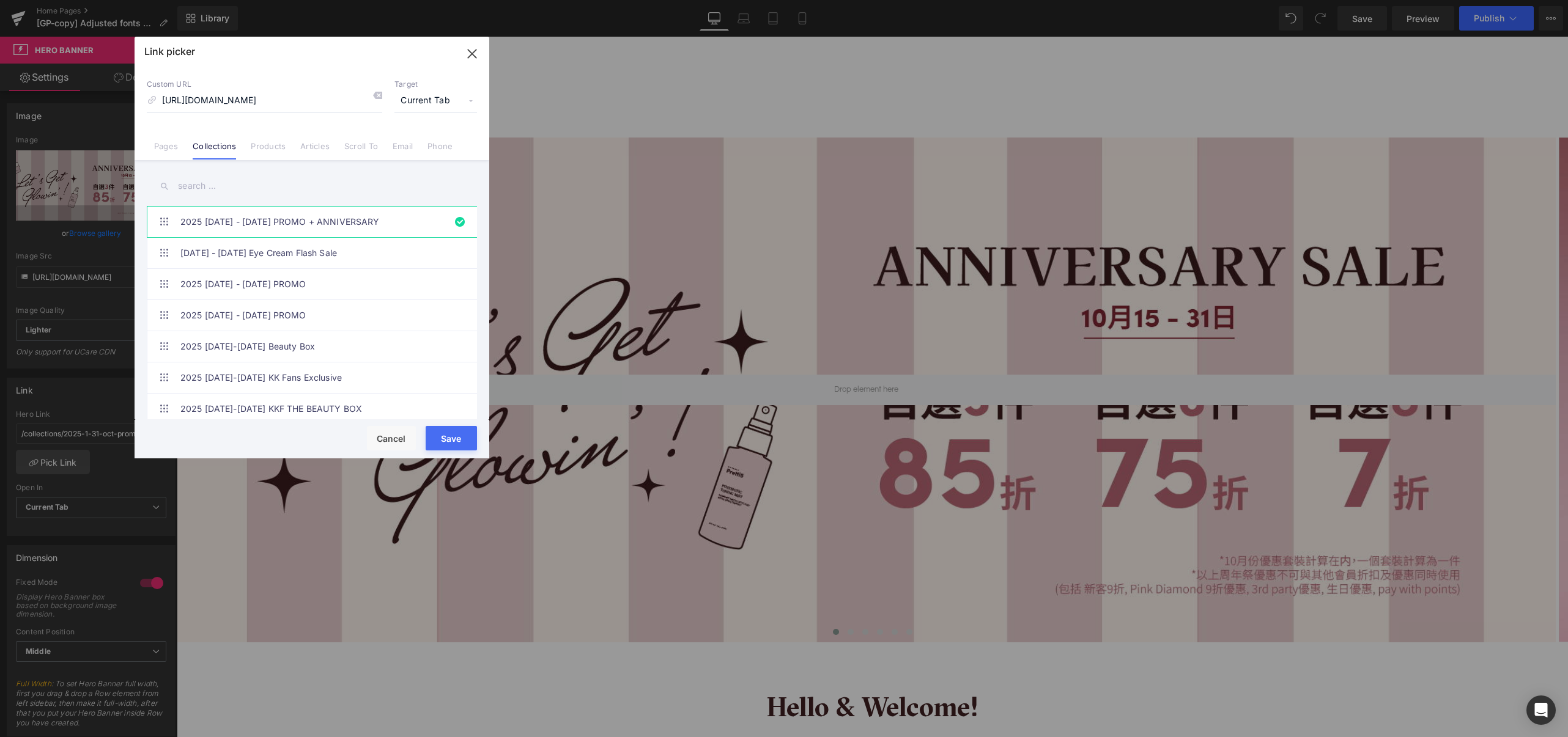
click at [439, 439] on button "Save" at bounding box center [451, 439] width 52 height 25
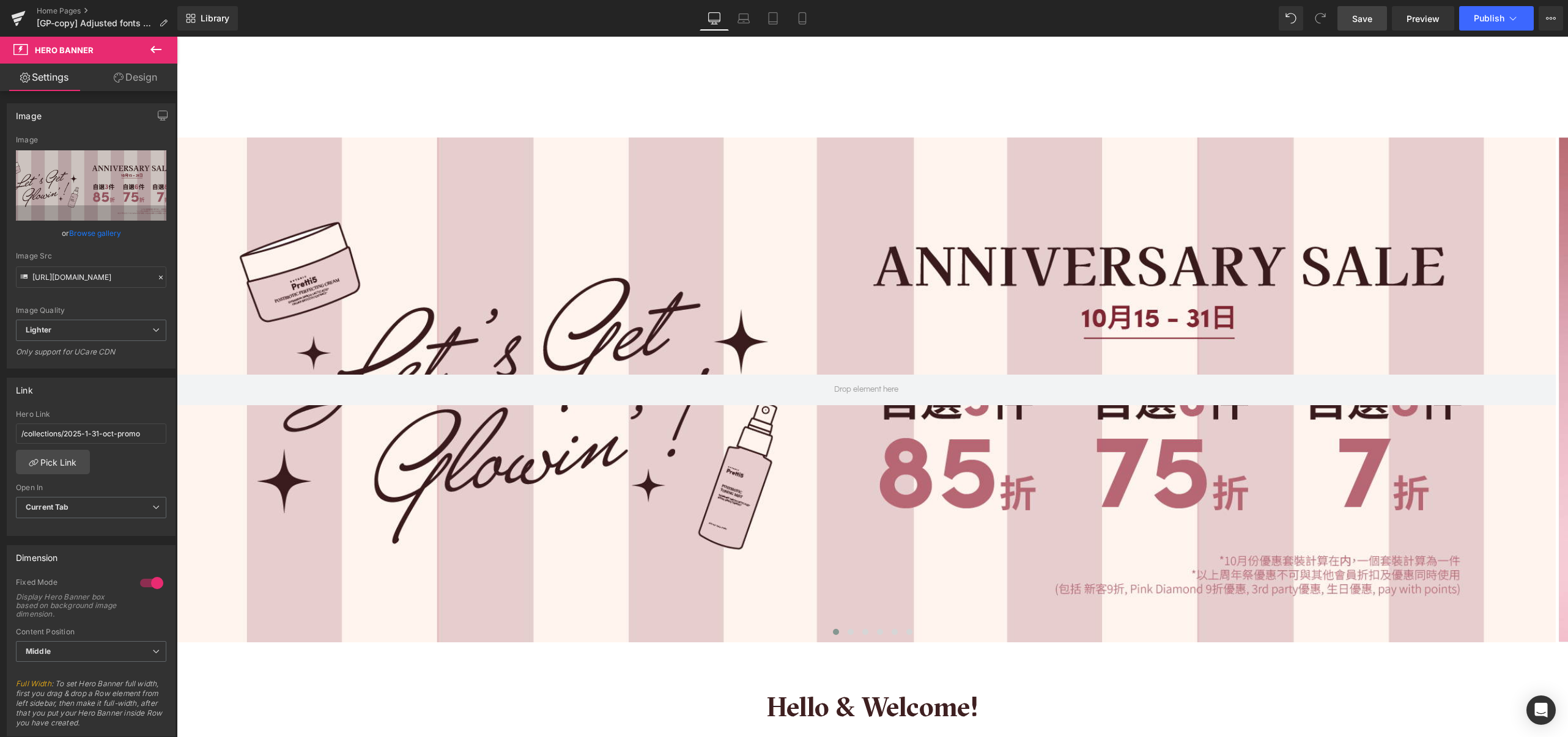
click at [1362, 17] on span "Save" at bounding box center [1362, 19] width 20 height 13
click at [1418, 23] on span "Preview" at bounding box center [1422, 19] width 33 height 13
click at [848, 629] on span at bounding box center [850, 632] width 6 height 6
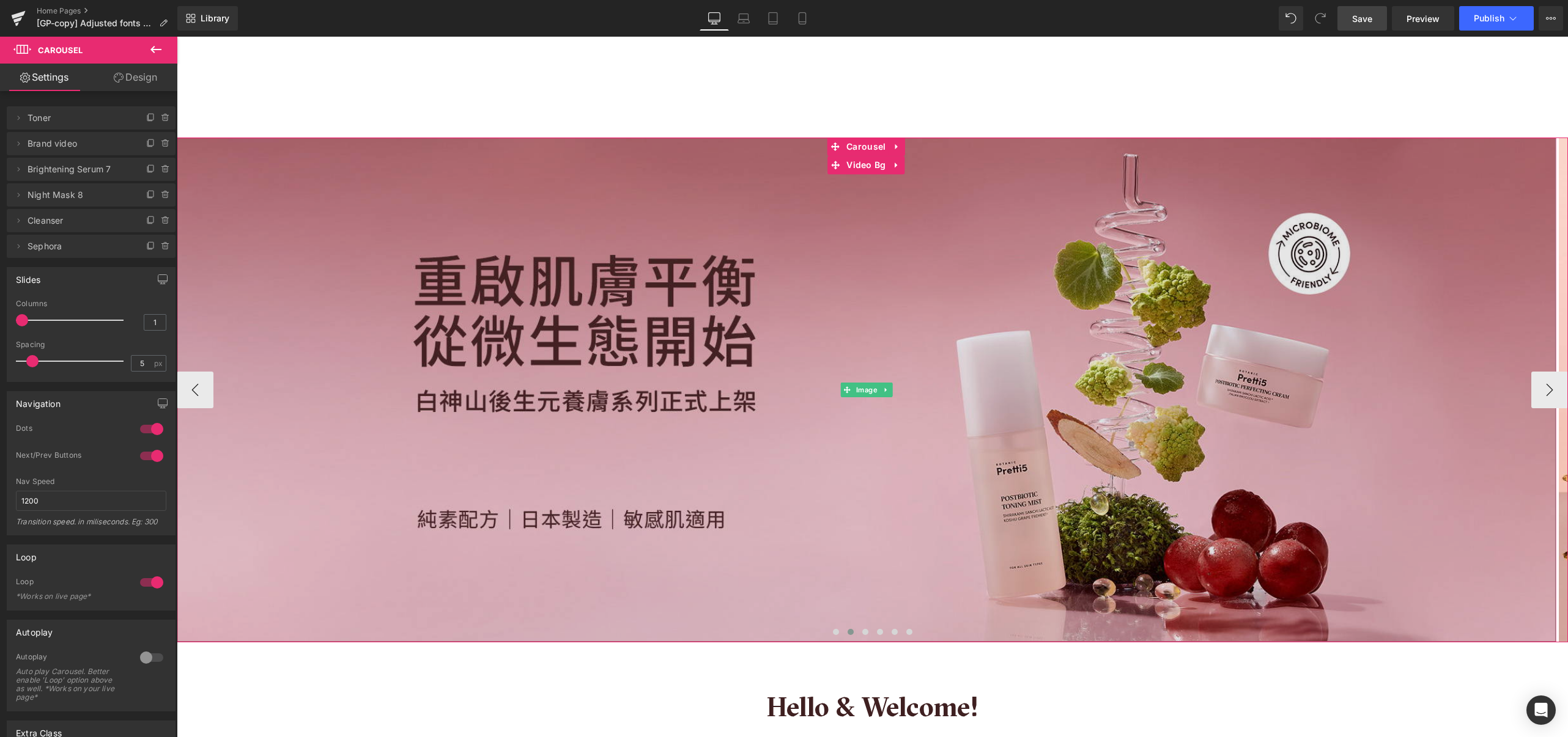
click at [678, 524] on img at bounding box center [866, 389] width 1378 height 505
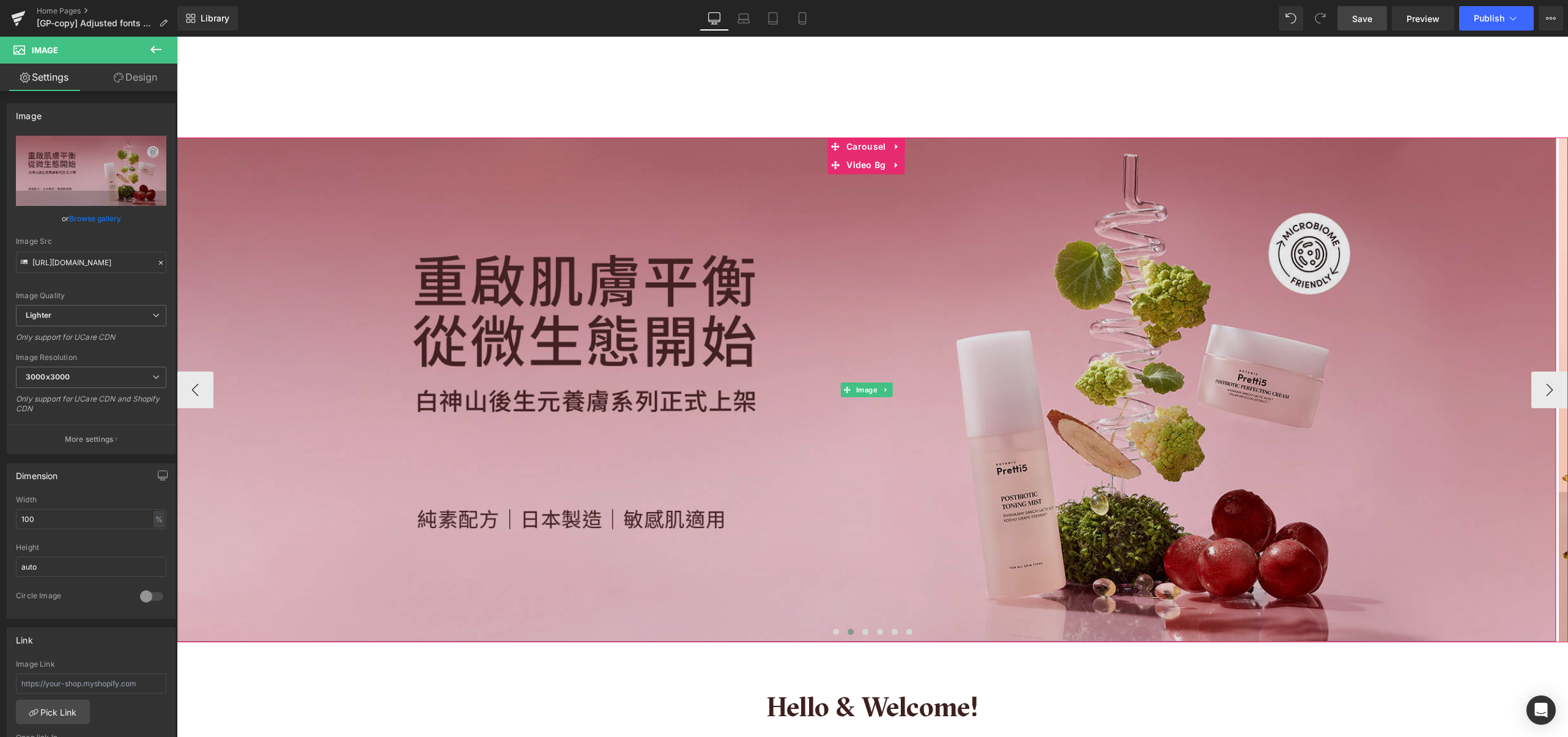
click at [517, 532] on img at bounding box center [866, 389] width 1378 height 505
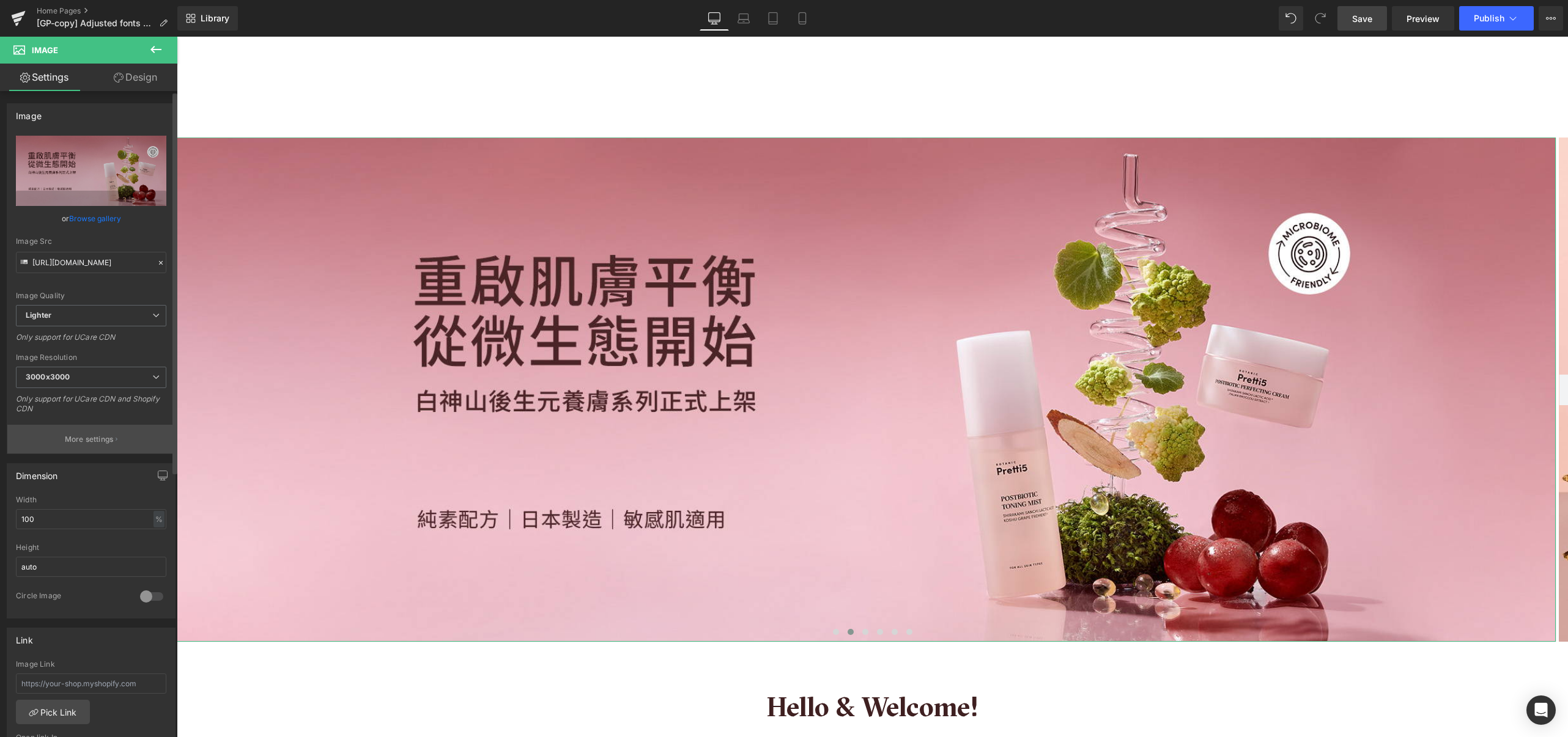
click at [110, 443] on p "More settings" at bounding box center [89, 439] width 49 height 11
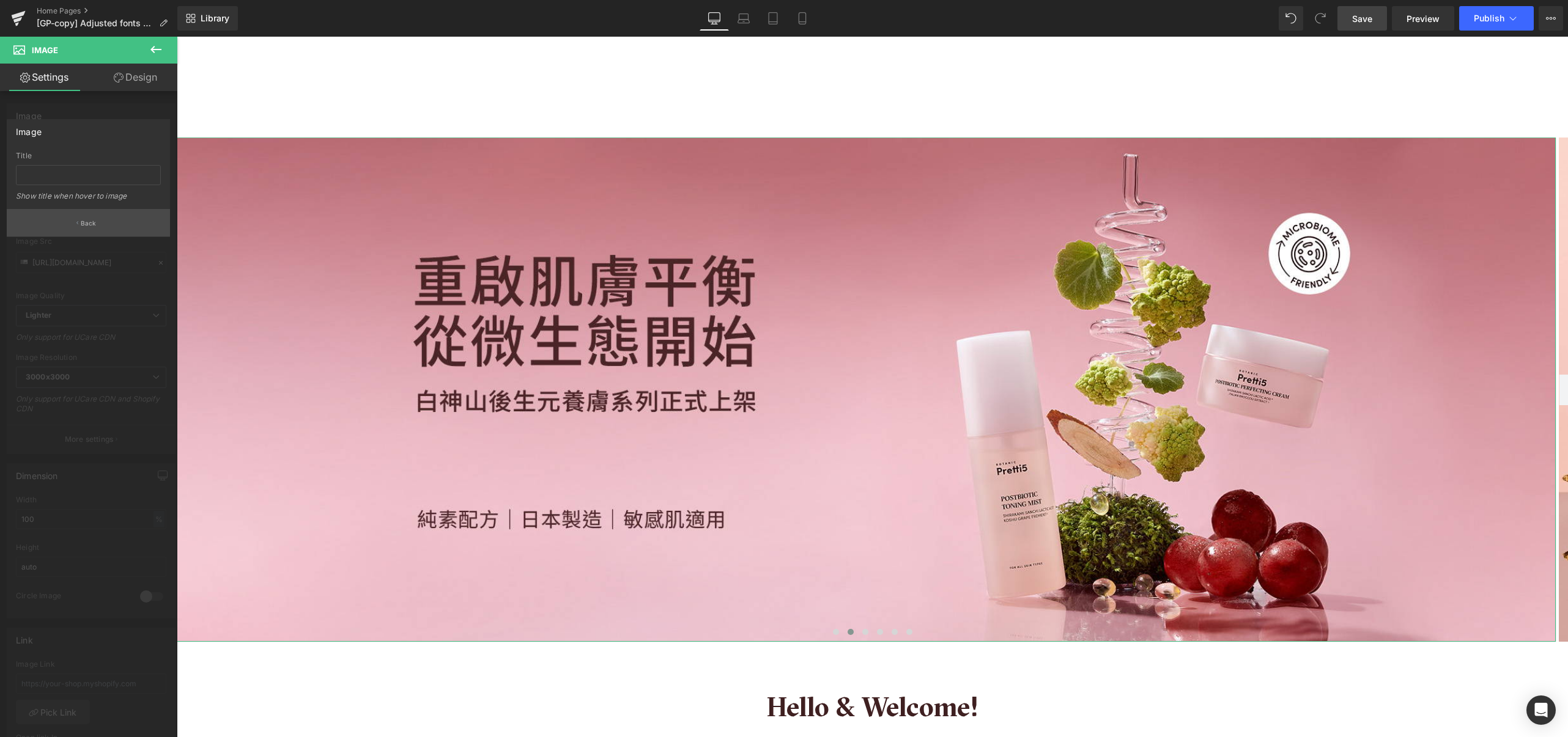
click at [101, 231] on button "Back" at bounding box center [88, 223] width 163 height 28
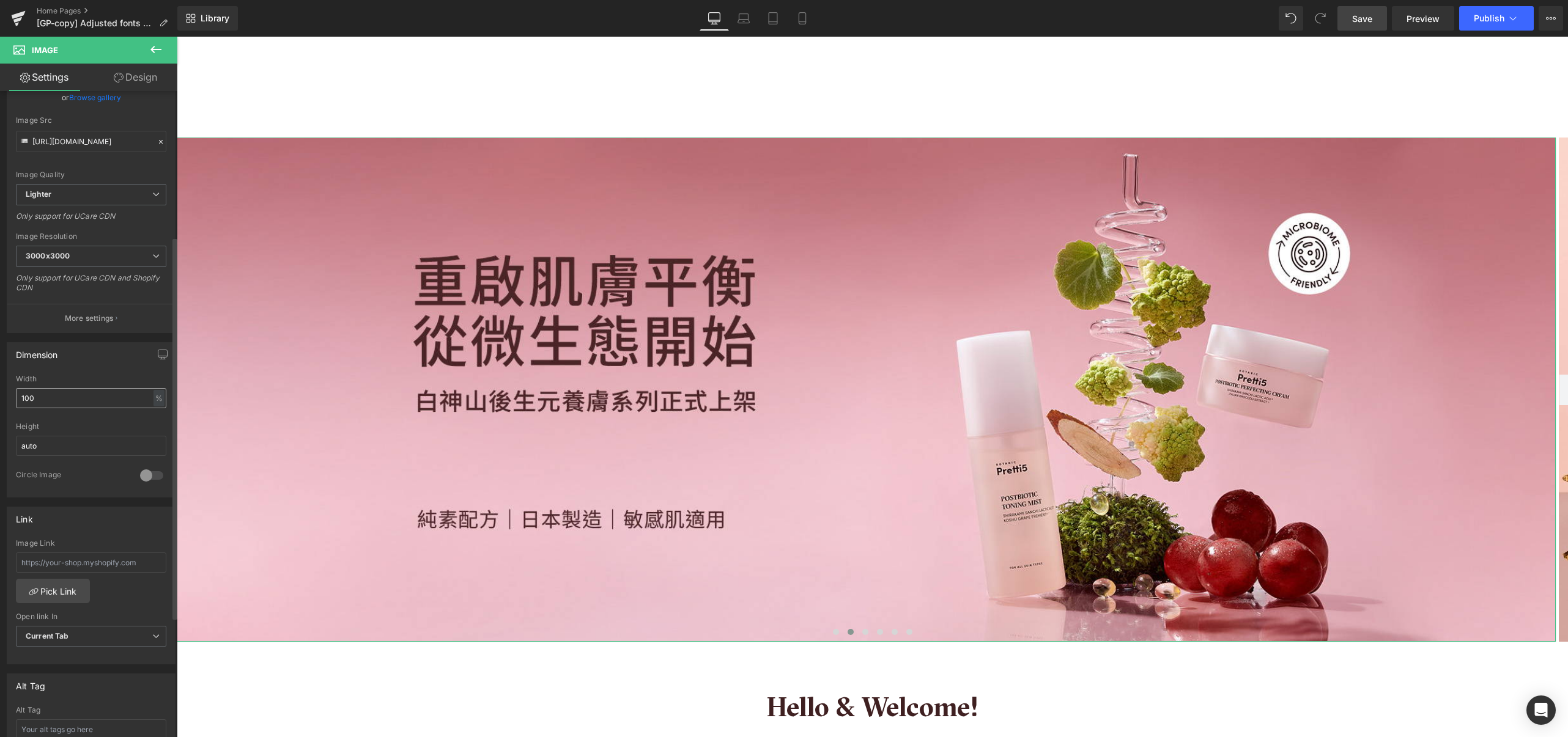
scroll to position [245, 0]
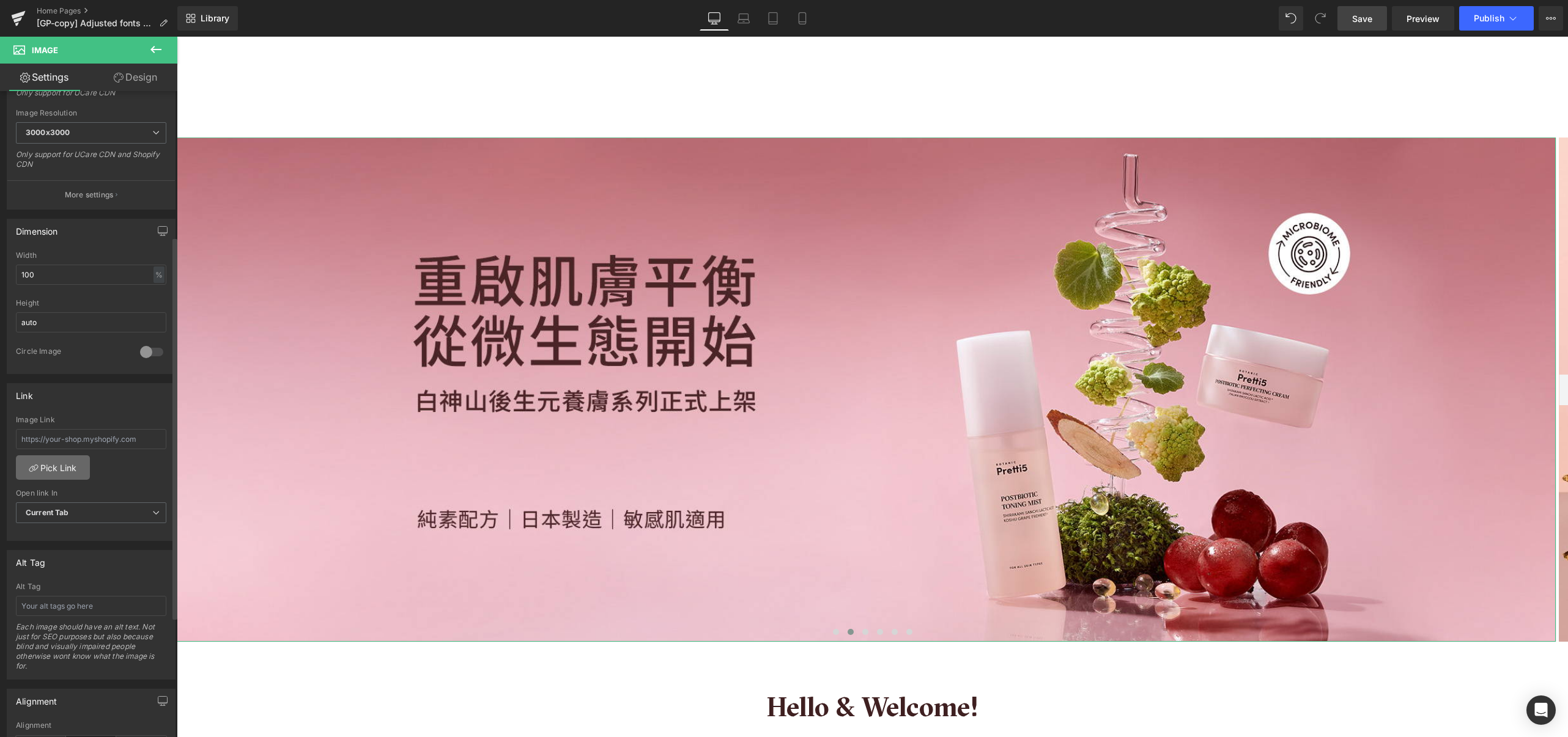
click at [73, 468] on link "Pick Link" at bounding box center [53, 468] width 74 height 25
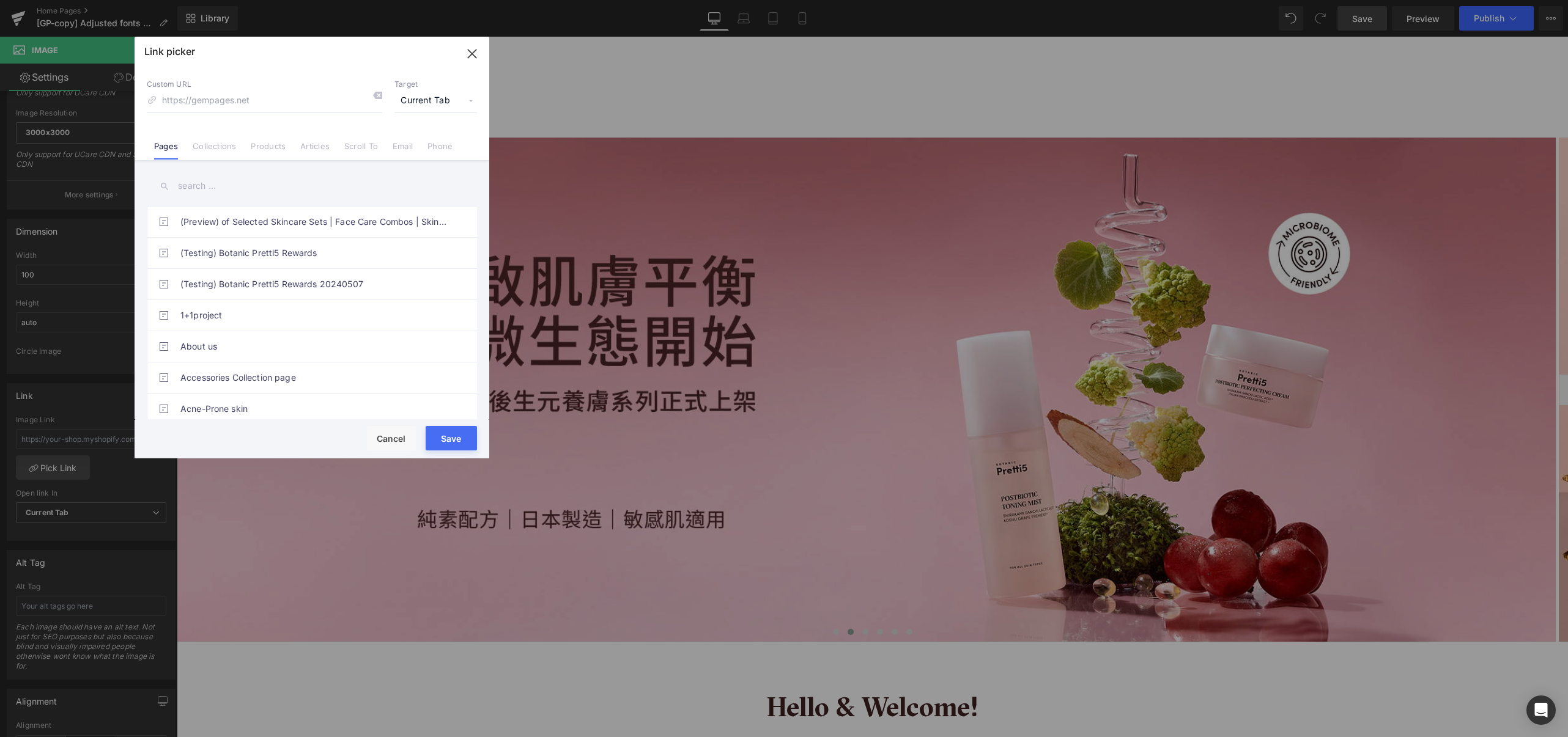
click at [272, 103] on input at bounding box center [264, 101] width 235 height 23
type input "https://pretti5.com.hk/products/postbiotic-fortifying-duo-1"
click at [468, 100] on span "Current Tab" at bounding box center [436, 101] width 83 height 23
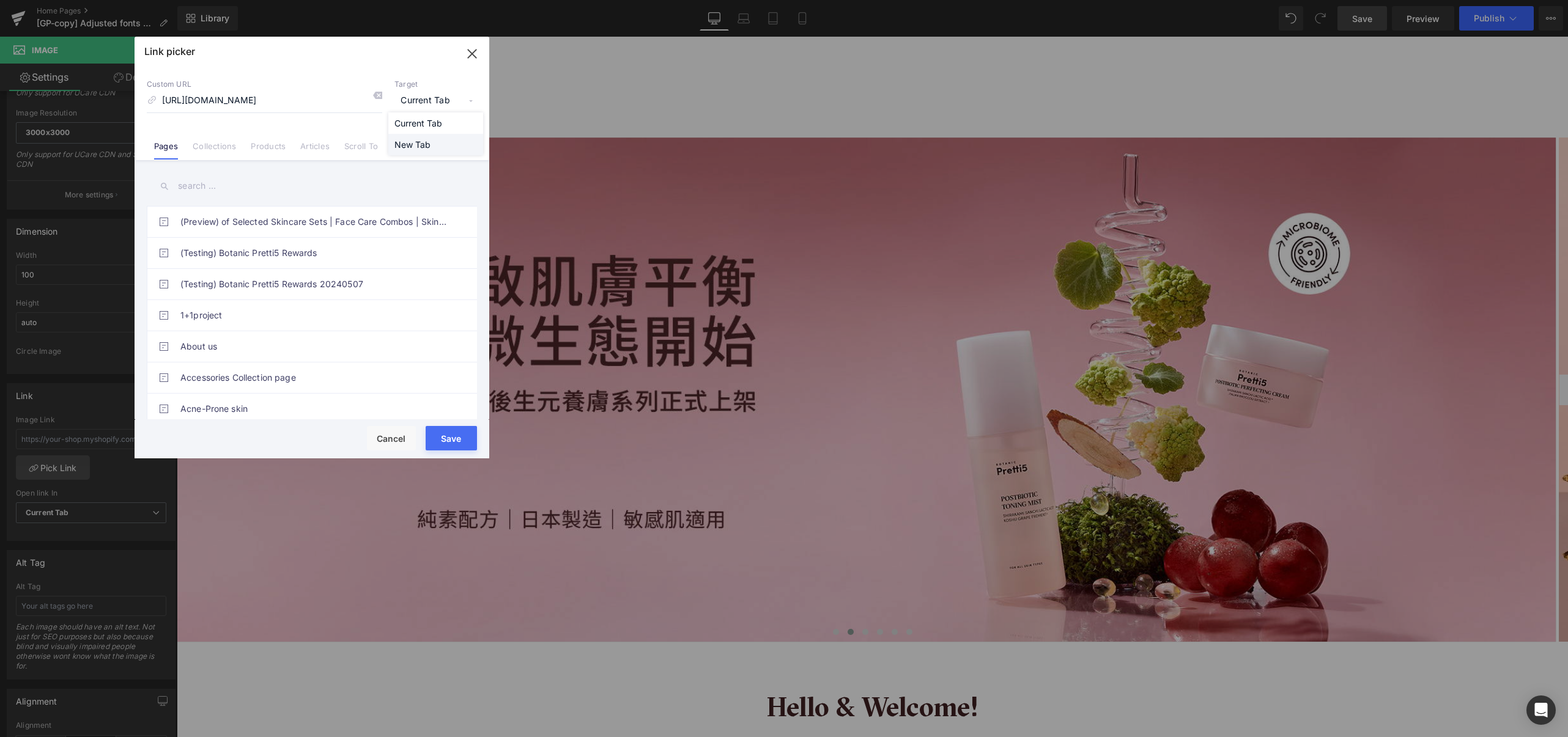
click at [439, 137] on li "New Tab" at bounding box center [436, 144] width 94 height 21
click at [436, 436] on button "Save" at bounding box center [451, 439] width 52 height 25
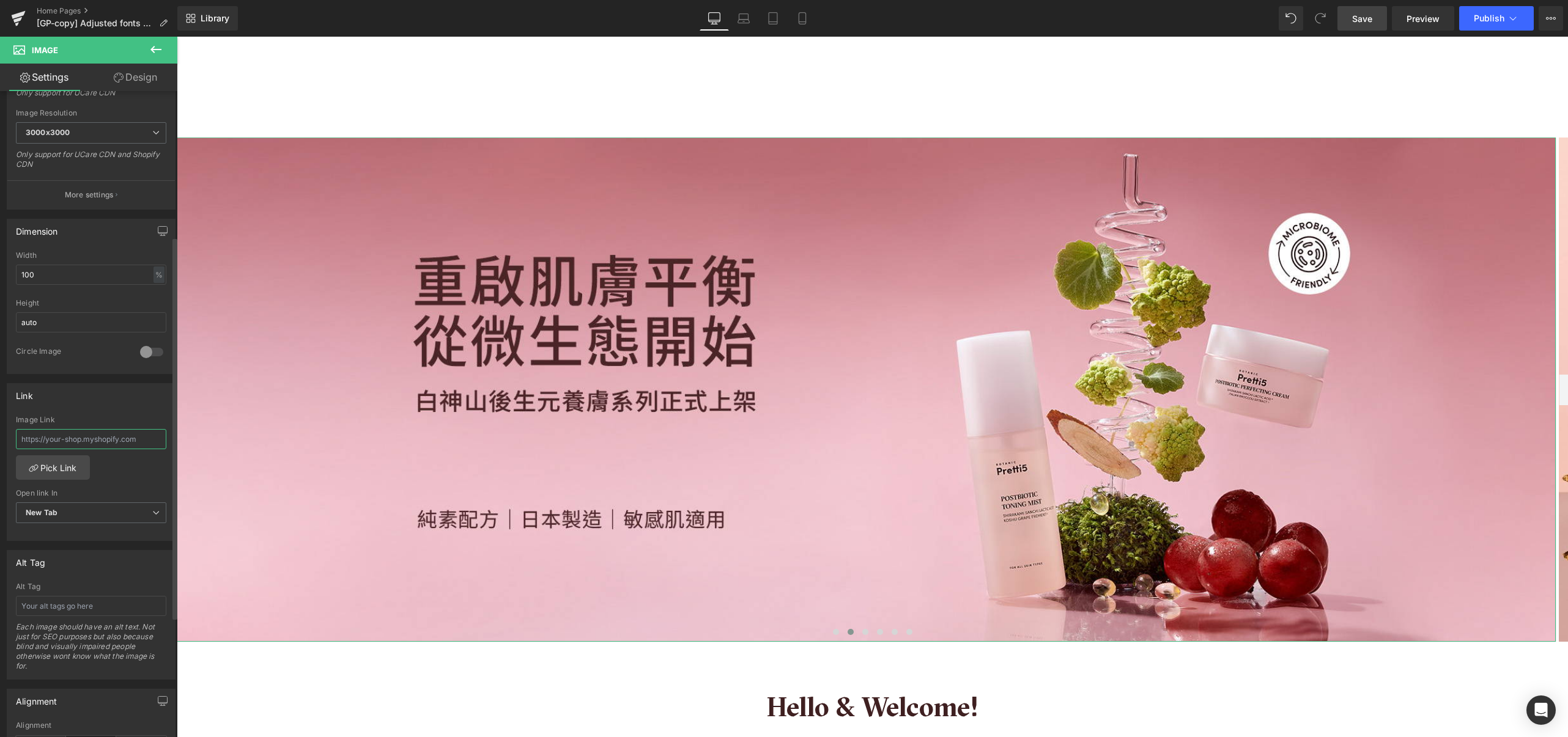
click at [115, 448] on input "text" at bounding box center [91, 439] width 150 height 20
click at [71, 470] on link "Pick Link" at bounding box center [53, 468] width 74 height 25
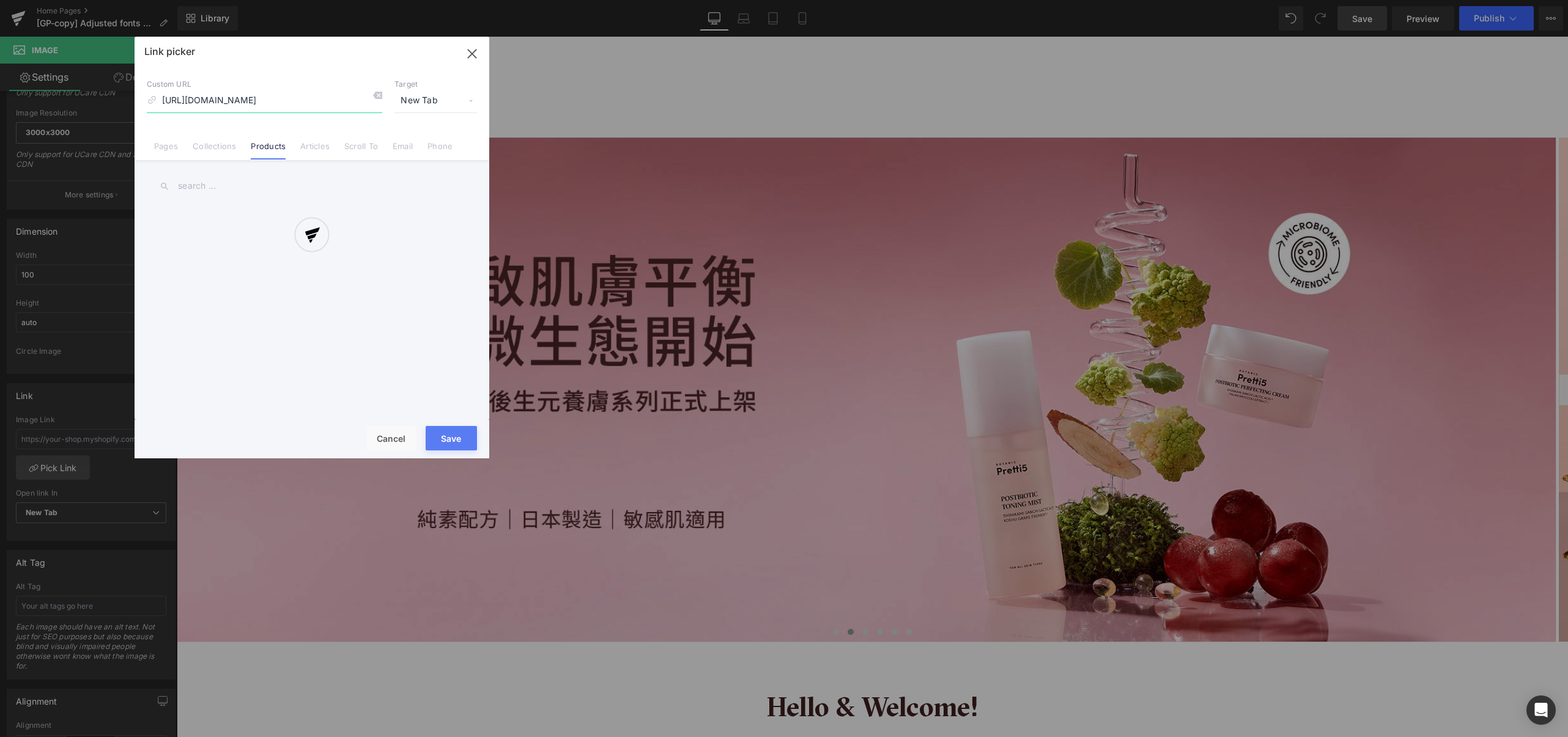
scroll to position [0, 23]
click at [431, 101] on div at bounding box center [312, 248] width 354 height 422
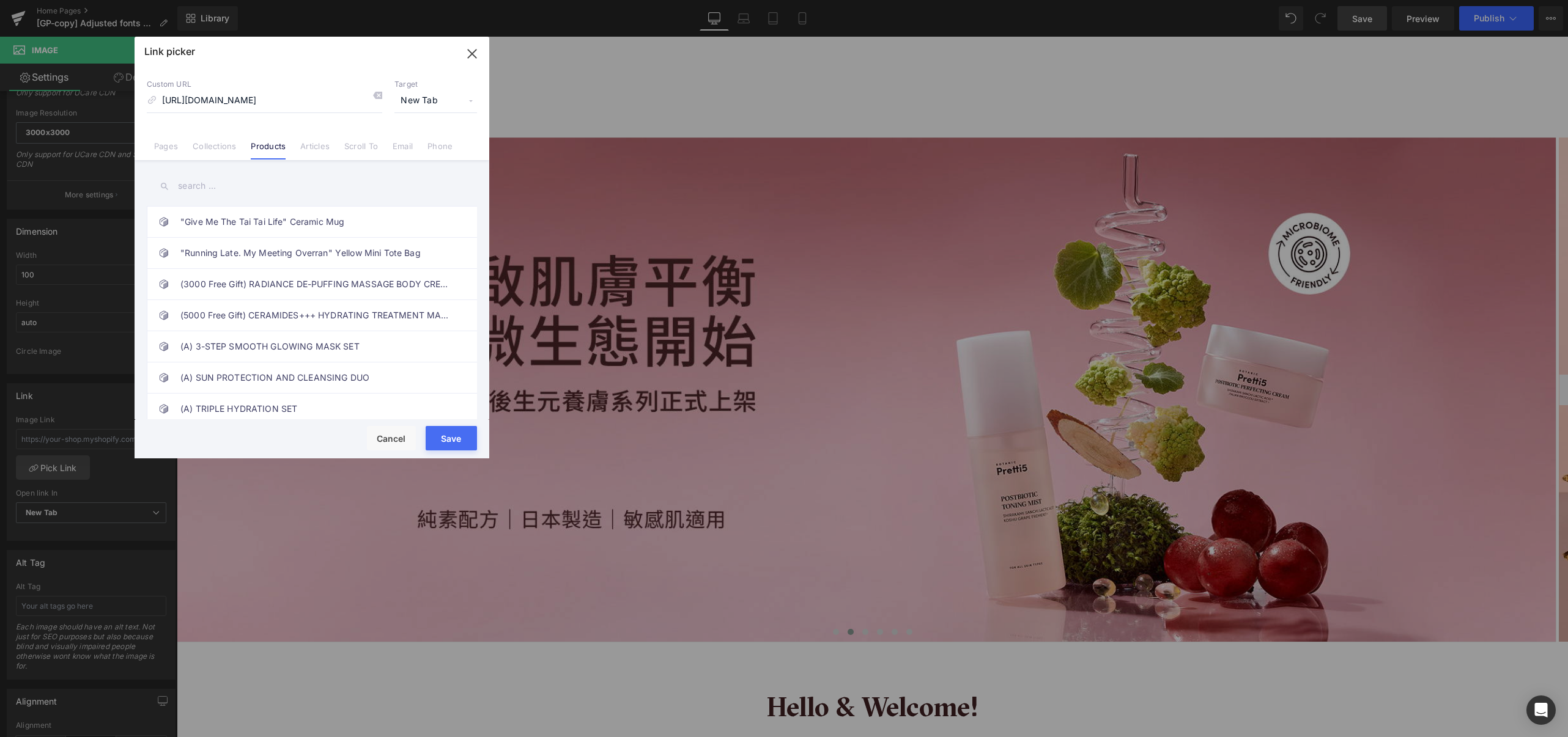
click at [429, 99] on span "New Tab" at bounding box center [436, 101] width 83 height 23
click at [424, 126] on li "Current Tab" at bounding box center [436, 123] width 94 height 21
click at [446, 439] on button "Save" at bounding box center [451, 439] width 52 height 25
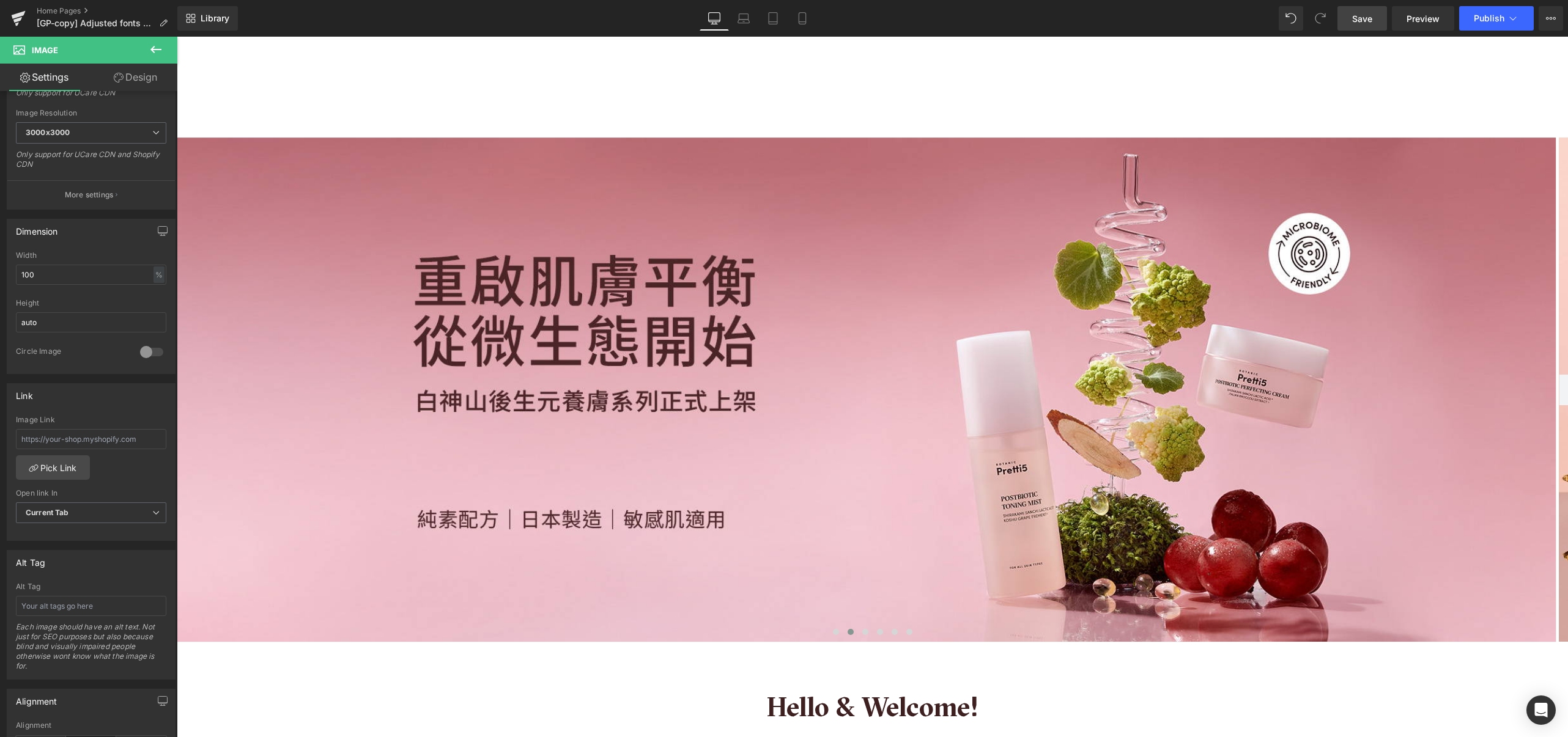
click at [1365, 18] on span "Save" at bounding box center [1362, 19] width 20 height 13
click at [1418, 21] on span "Preview" at bounding box center [1422, 19] width 33 height 13
click at [65, 438] on input "text" at bounding box center [91, 439] width 150 height 20
click at [71, 470] on link "Pick Link" at bounding box center [53, 468] width 74 height 25
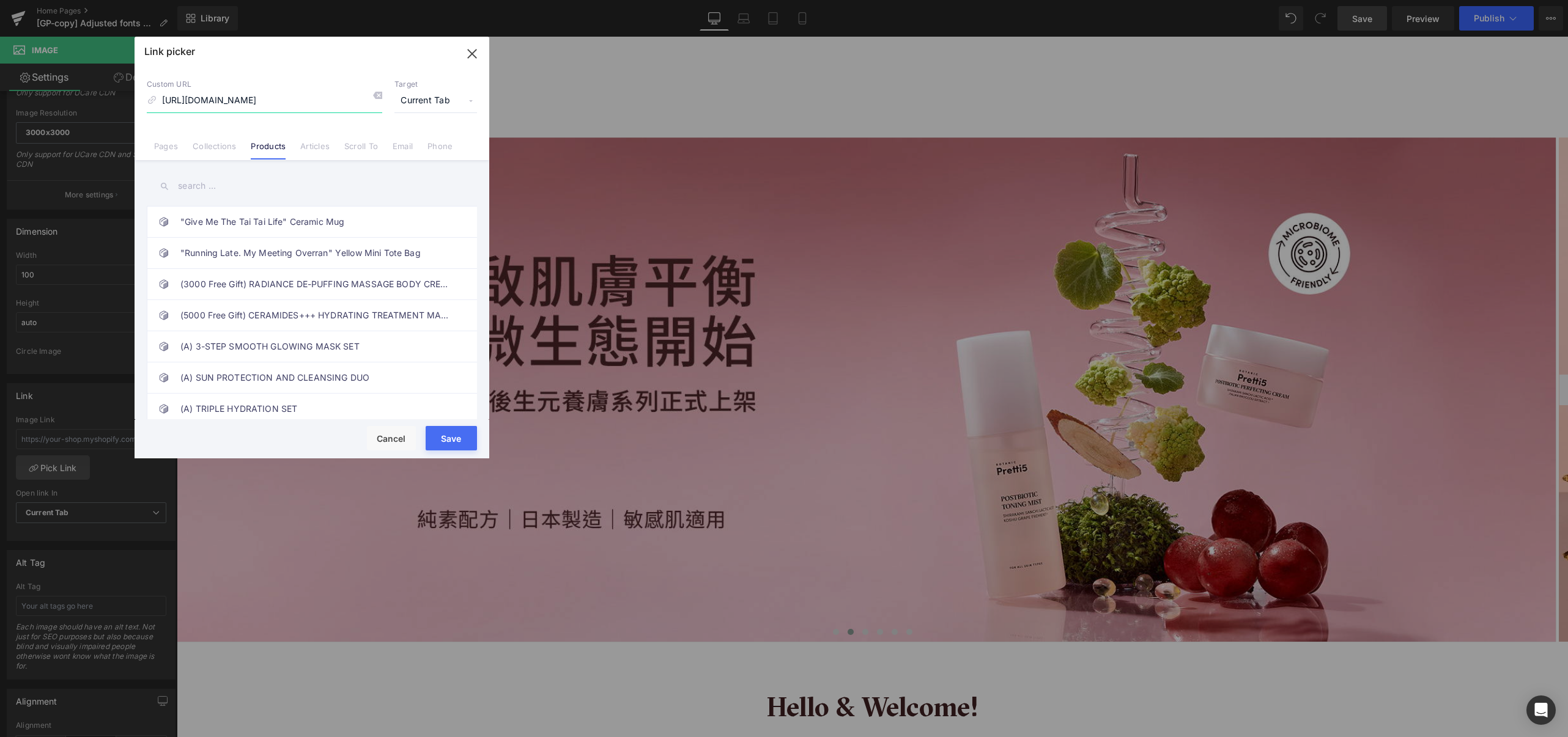
scroll to position [0, 23]
click at [431, 99] on span "Current Tab" at bounding box center [436, 101] width 83 height 23
click at [424, 137] on li "New Tab" at bounding box center [436, 144] width 94 height 21
click at [447, 434] on button "Save" at bounding box center [451, 439] width 52 height 25
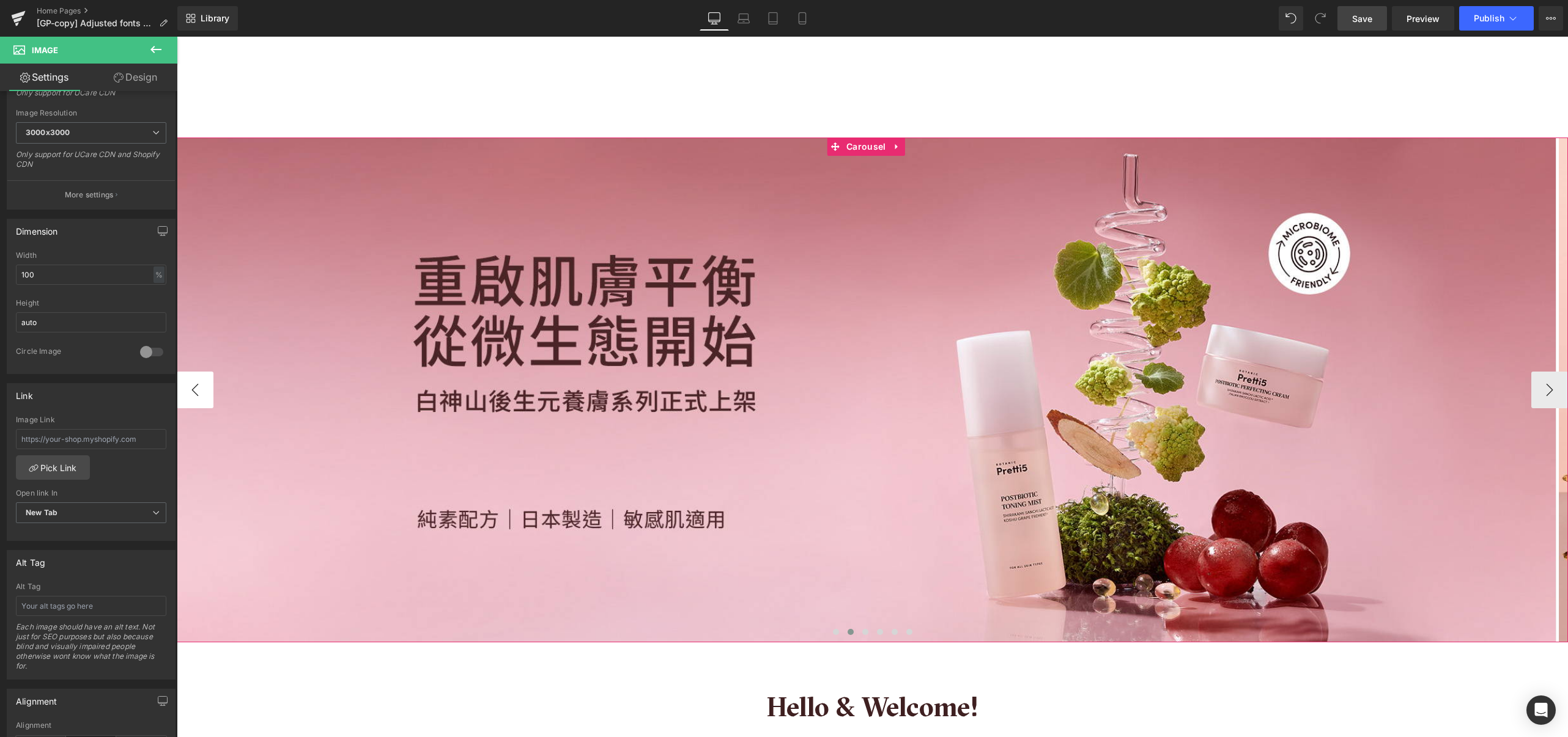
click at [196, 390] on button "‹" at bounding box center [195, 390] width 37 height 37
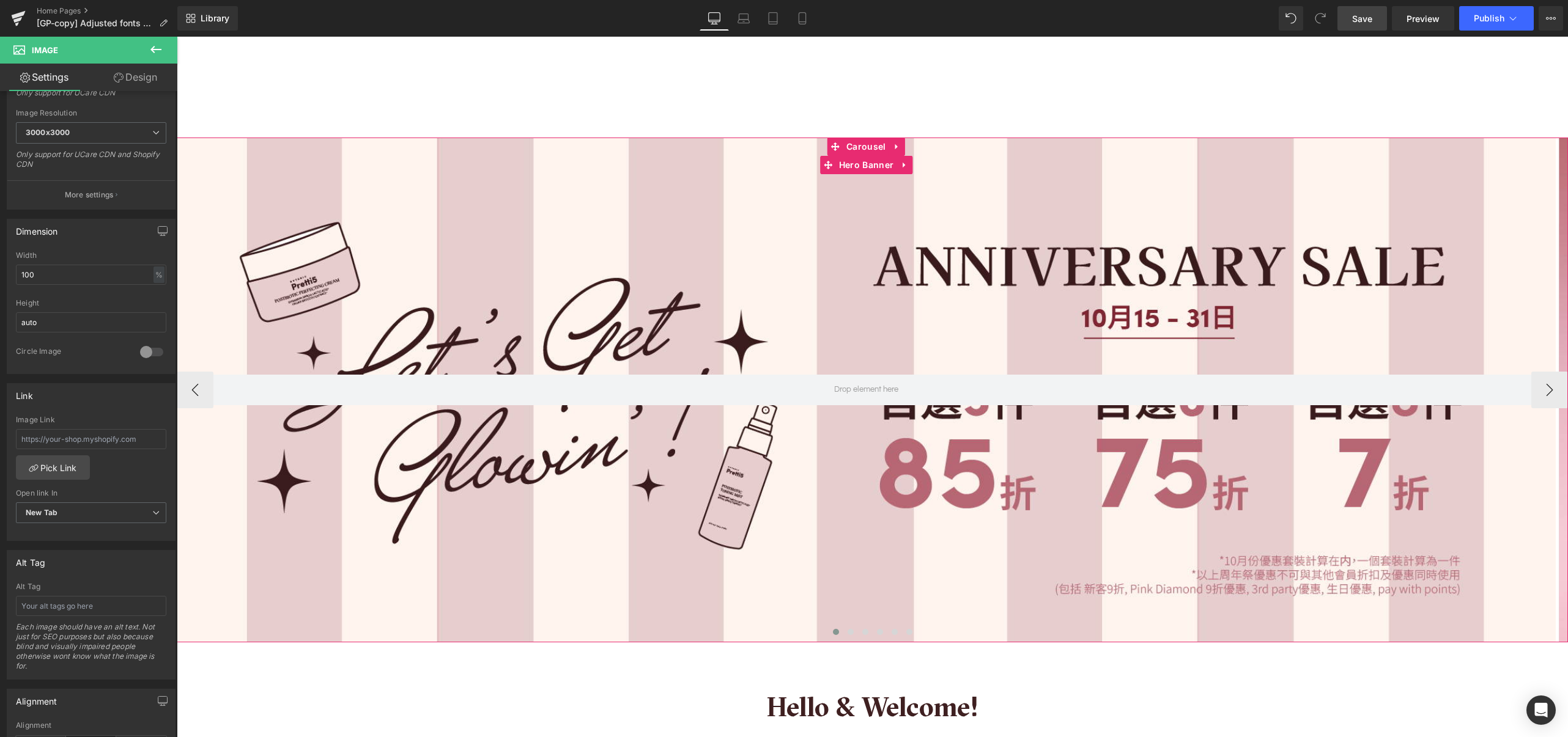
click at [820, 508] on div at bounding box center [866, 389] width 1378 height 505
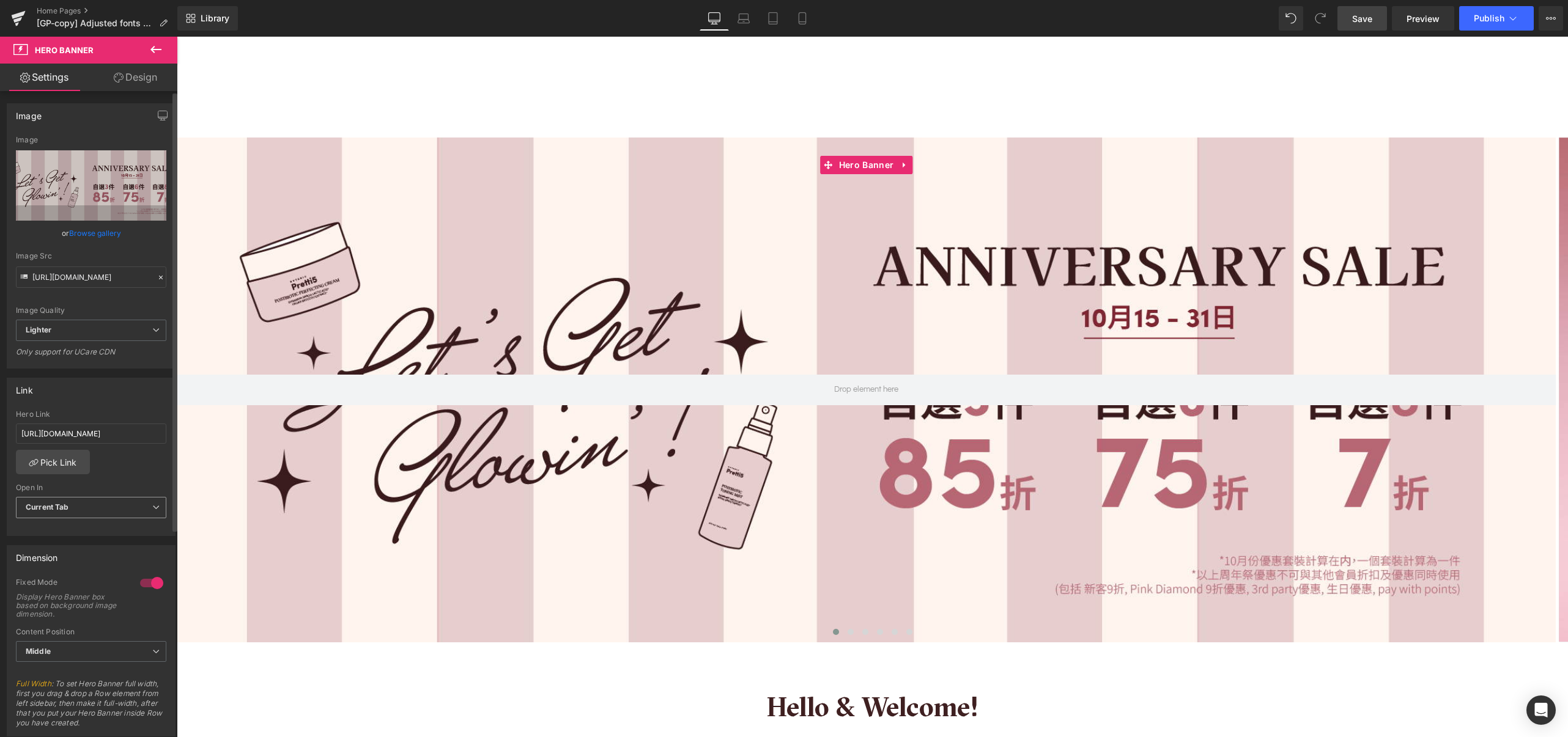
click at [121, 507] on span "Current Tab" at bounding box center [91, 507] width 150 height 21
click at [91, 543] on li "New Tab" at bounding box center [89, 547] width 145 height 18
drag, startPoint x: 1365, startPoint y: 15, endPoint x: 1167, endPoint y: 33, distance: 198.8
click at [1365, 15] on span "Save" at bounding box center [1362, 19] width 20 height 13
click at [1478, 23] on button "Publish" at bounding box center [1496, 18] width 75 height 25
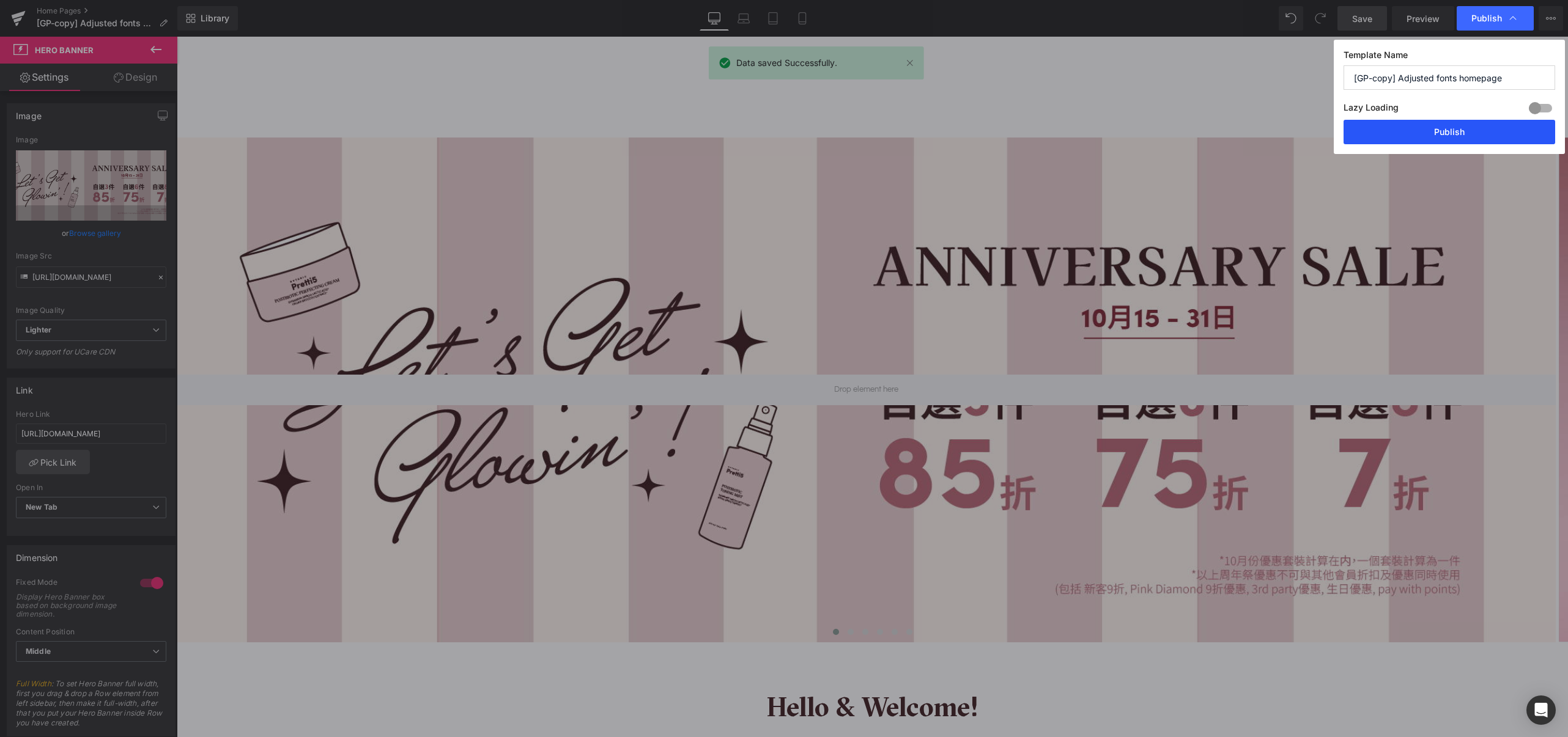
click at [1453, 132] on button "Publish" at bounding box center [1449, 132] width 211 height 25
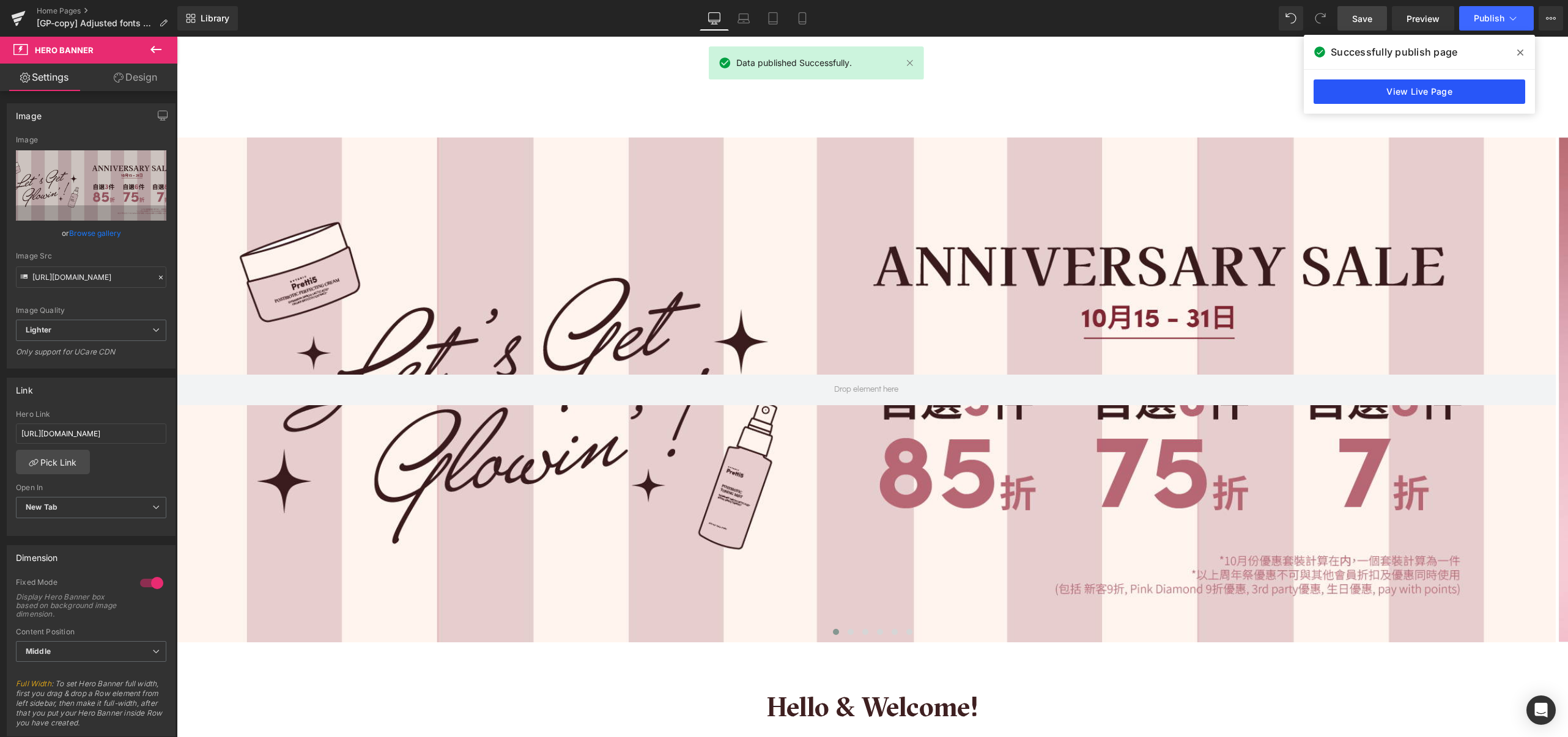
click at [1418, 96] on link "View Live Page" at bounding box center [1418, 91] width 211 height 25
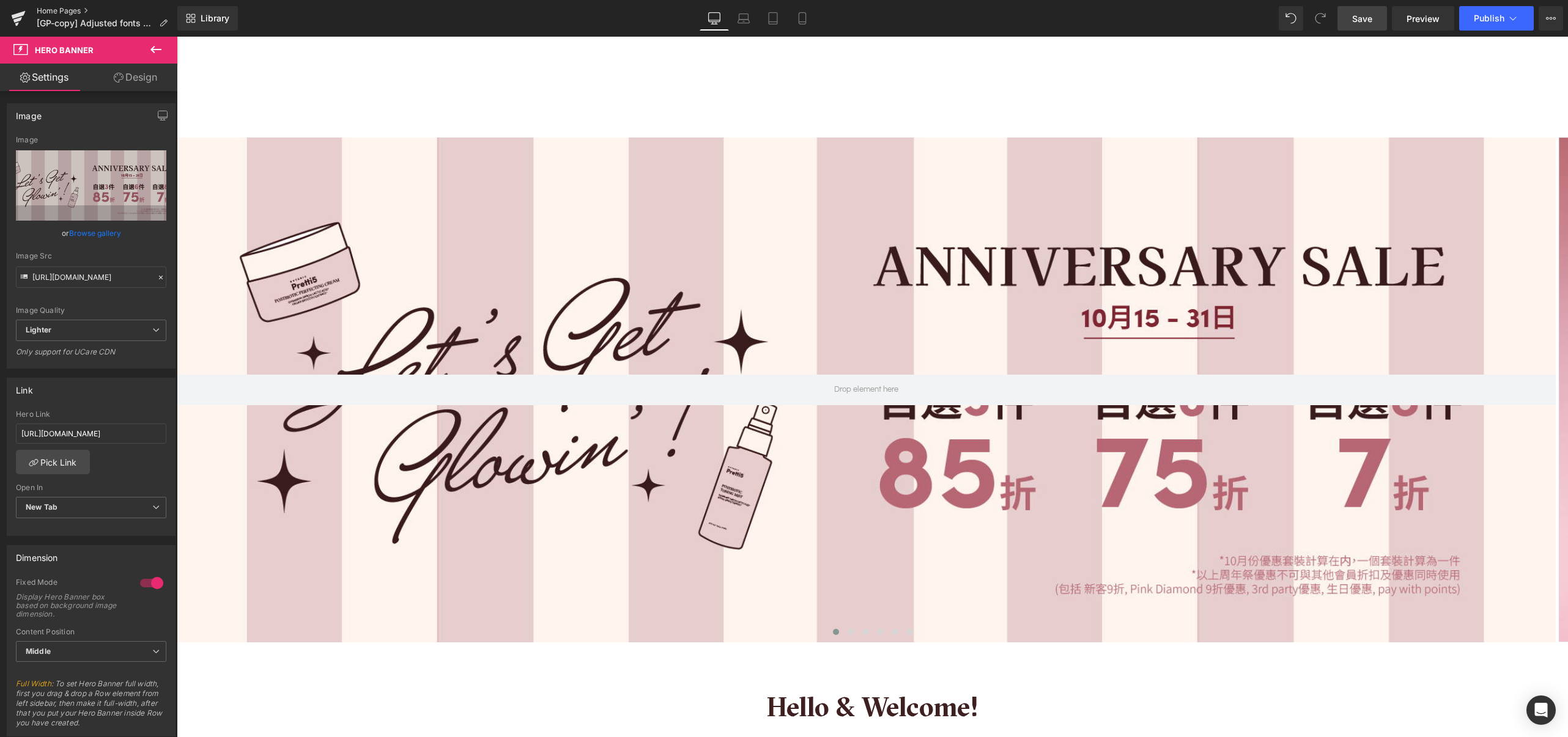
click at [57, 10] on link "Home Pages" at bounding box center [107, 10] width 141 height 9
